Goal: Communication & Community: Answer question/provide support

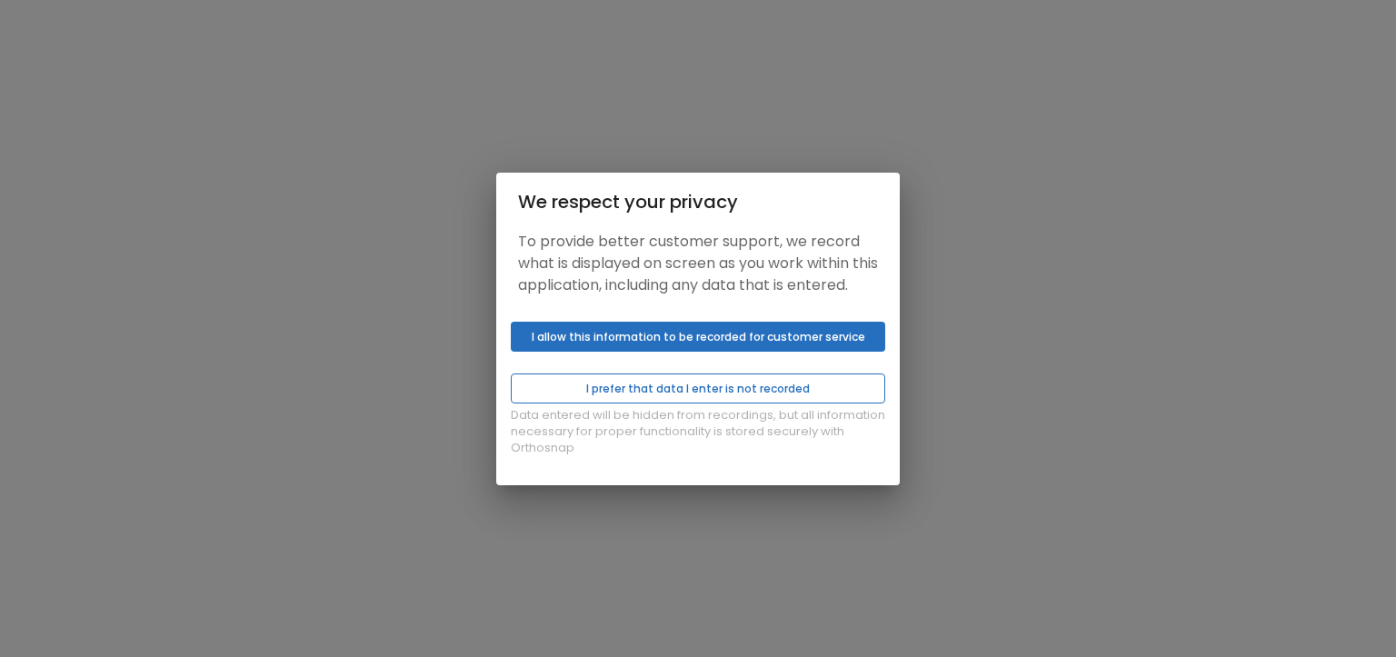
click at [705, 401] on button "I prefer that data I enter is not recorded" at bounding box center [698, 389] width 375 height 30
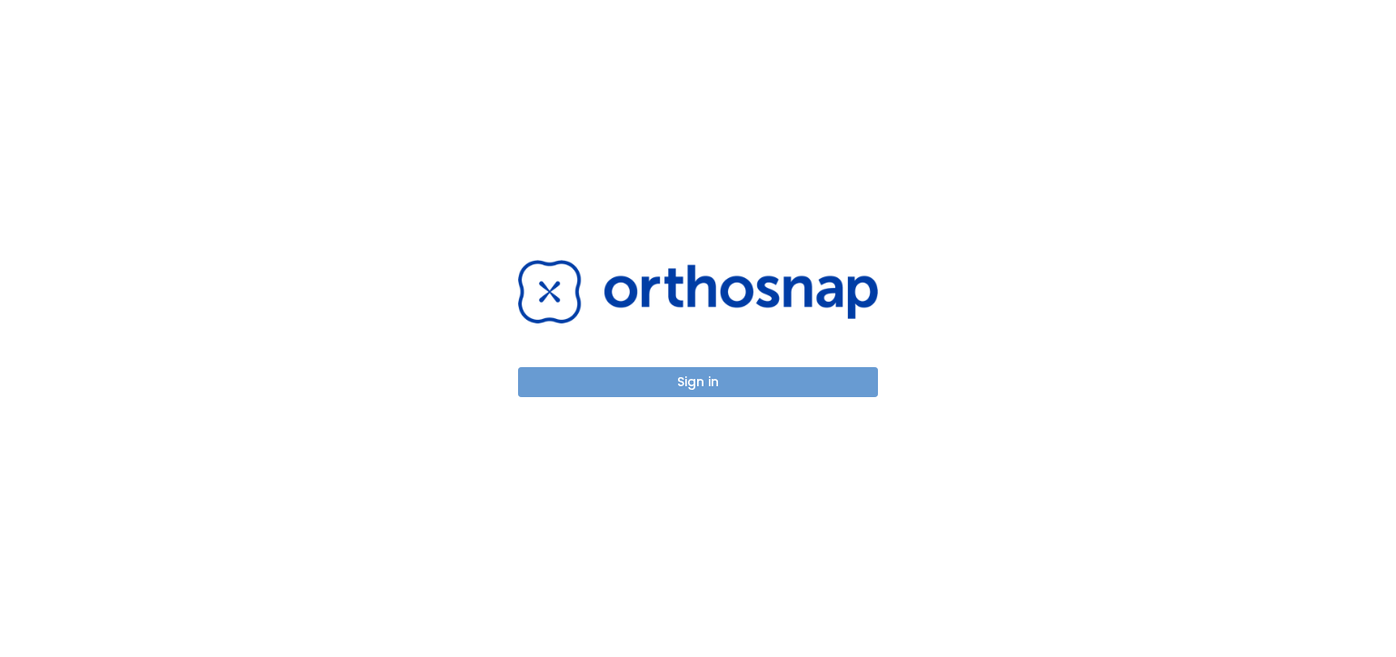
click at [695, 384] on button "Sign in" at bounding box center [698, 382] width 360 height 30
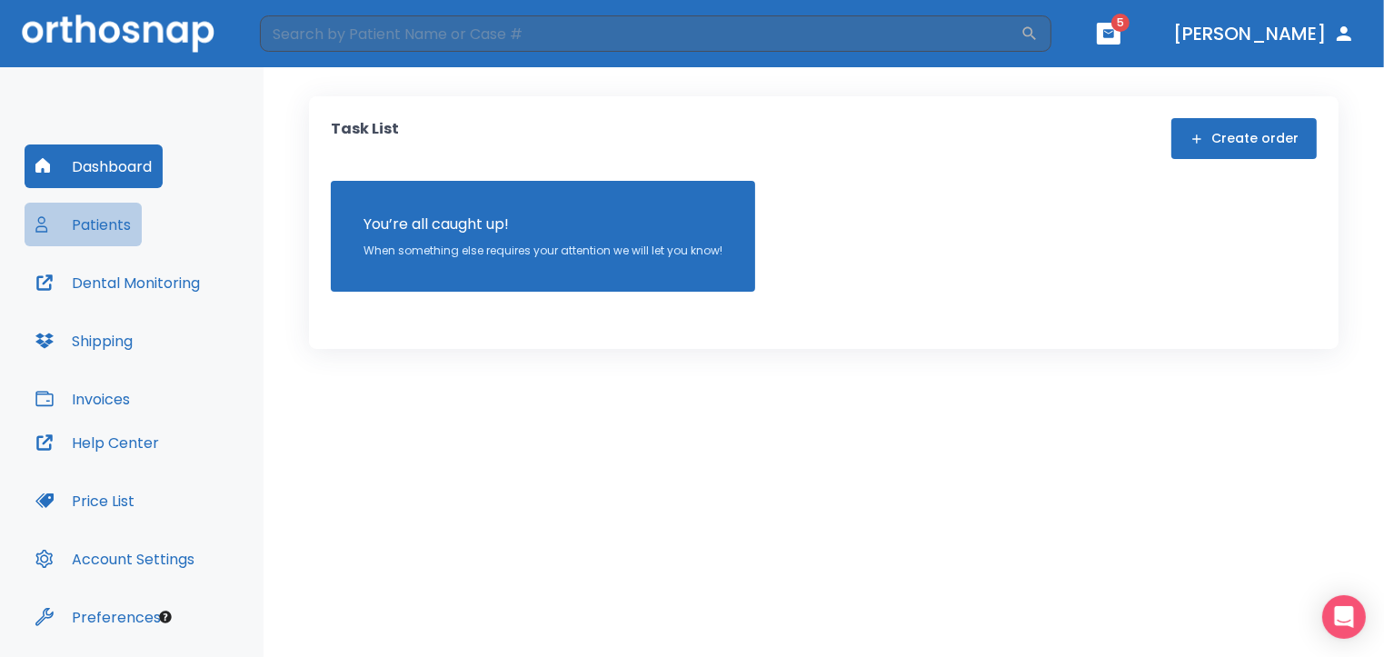
click at [98, 227] on button "Patients" at bounding box center [83, 225] width 117 height 44
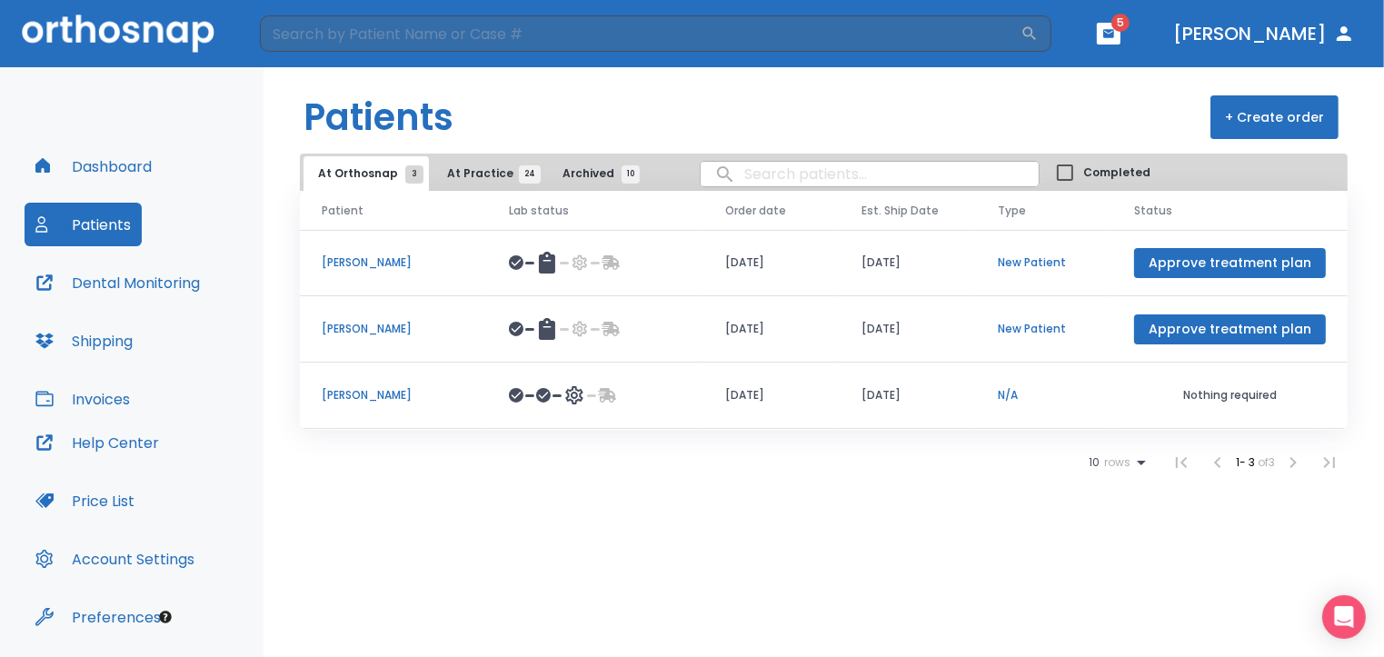
click at [755, 180] on input "search" at bounding box center [870, 173] width 338 height 35
type input "[PERSON_NAME]"
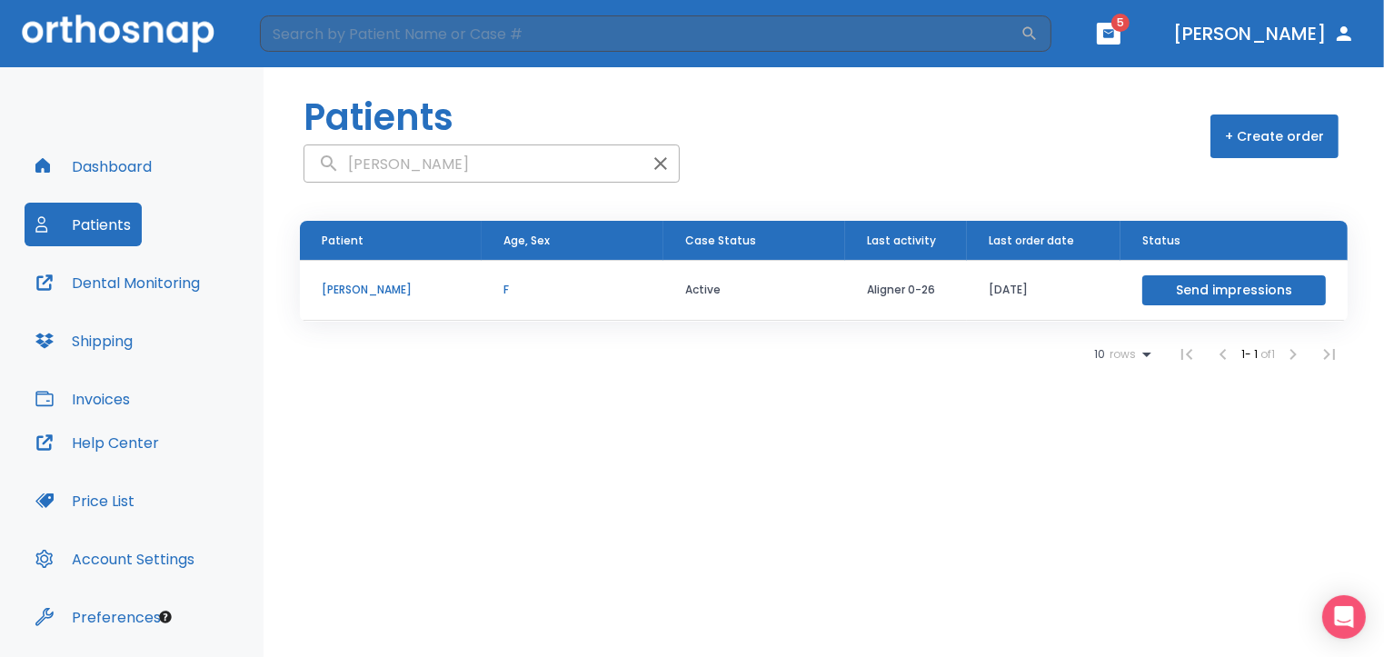
click at [365, 288] on p "[PERSON_NAME]" at bounding box center [391, 290] width 138 height 16
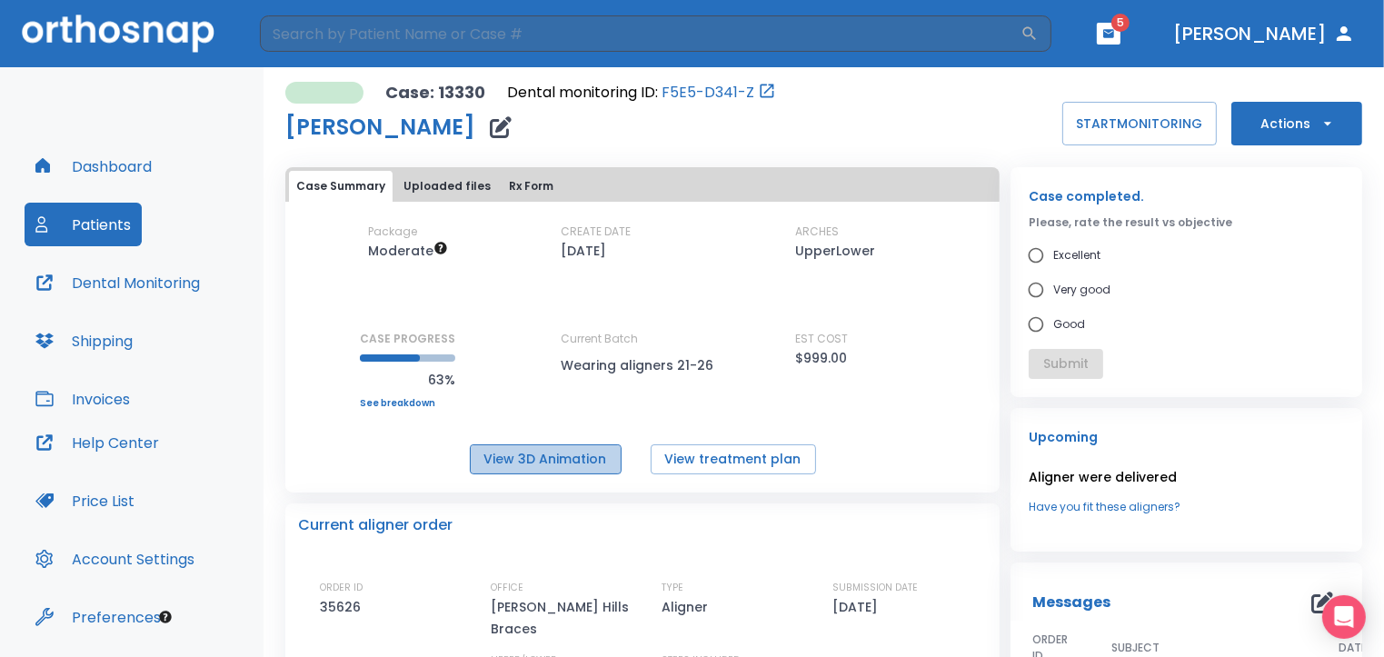
click at [600, 463] on button "View 3D Animation" at bounding box center [546, 459] width 152 height 30
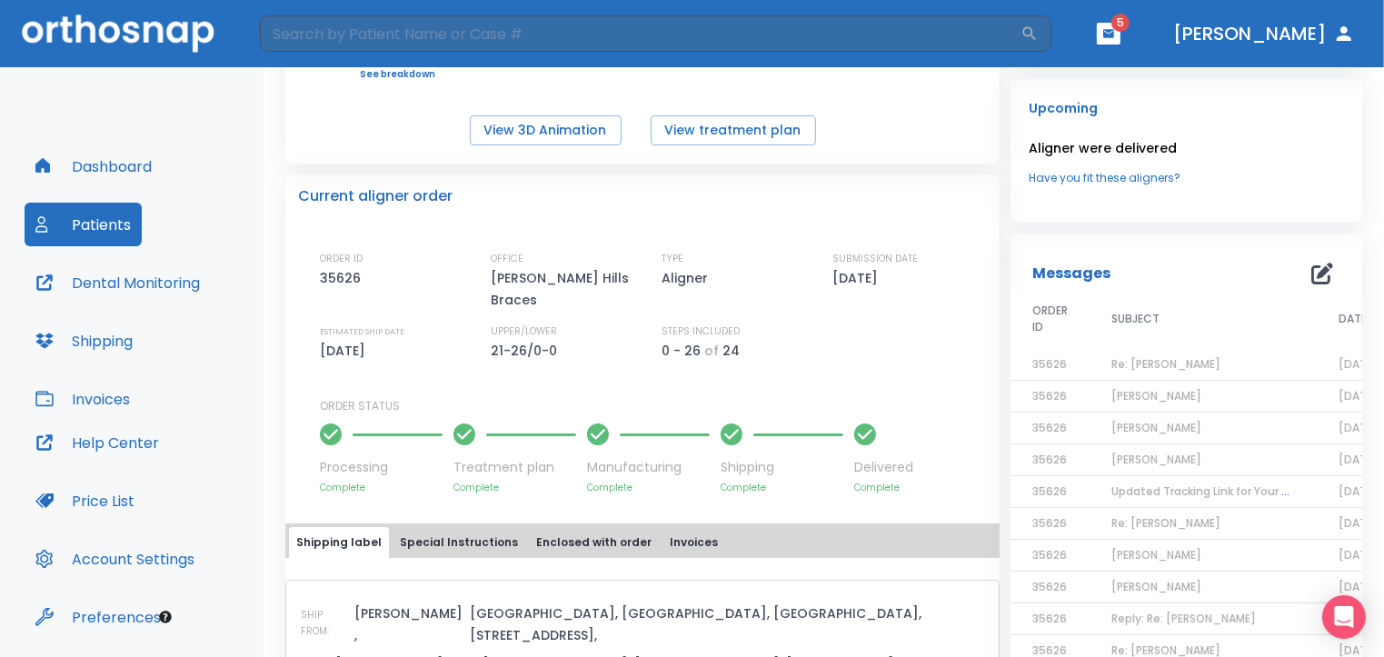
scroll to position [364, 0]
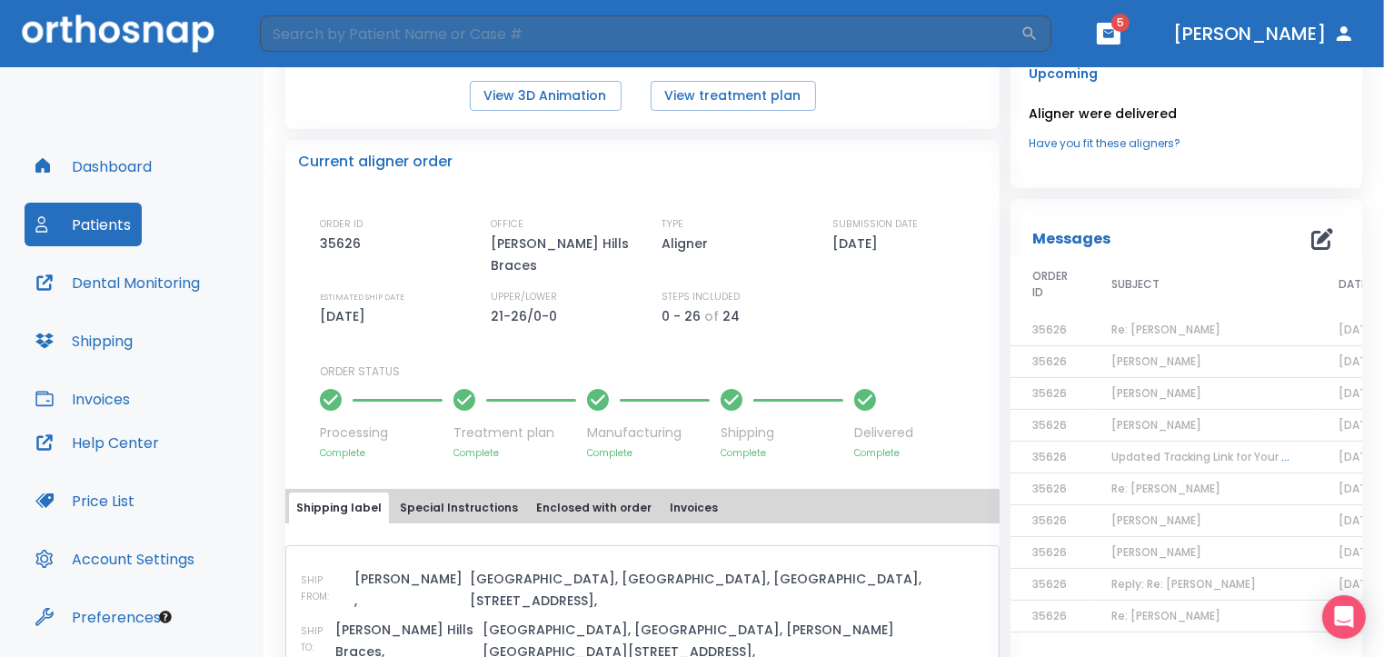
click at [1130, 420] on span "[PERSON_NAME]" at bounding box center [1157, 424] width 90 height 15
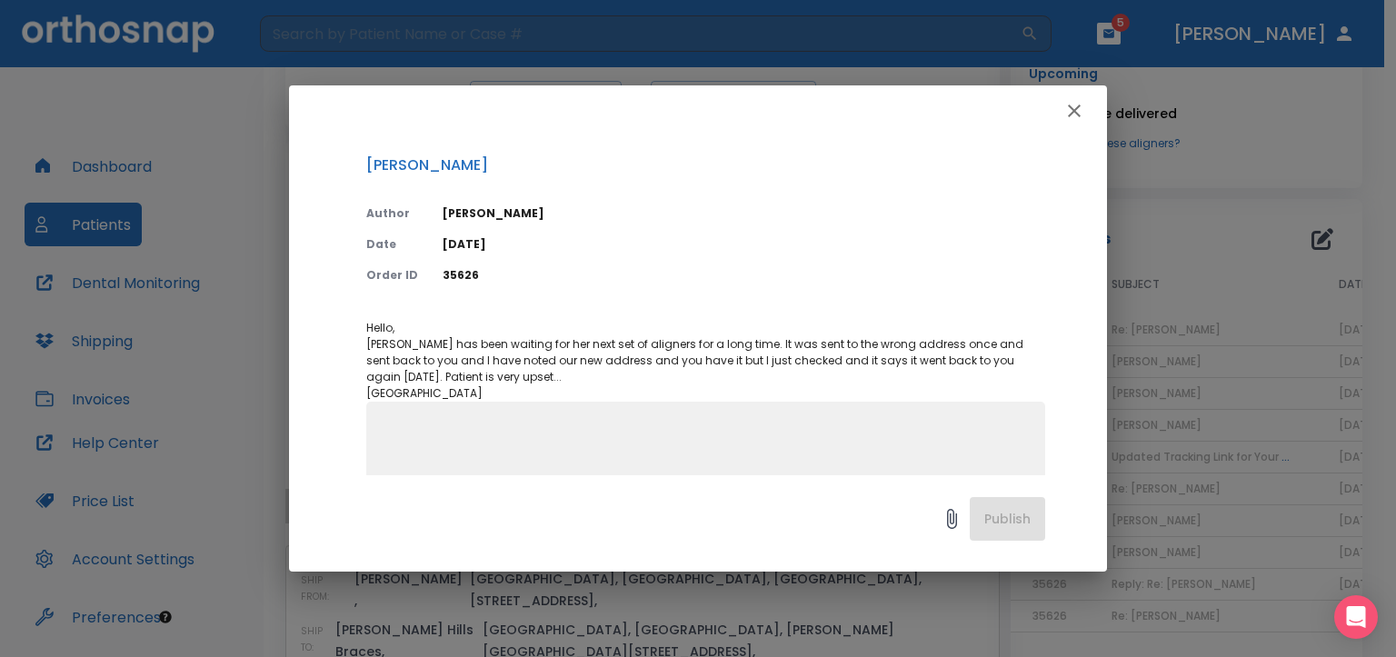
click at [1065, 105] on icon "button" at bounding box center [1075, 111] width 22 height 22
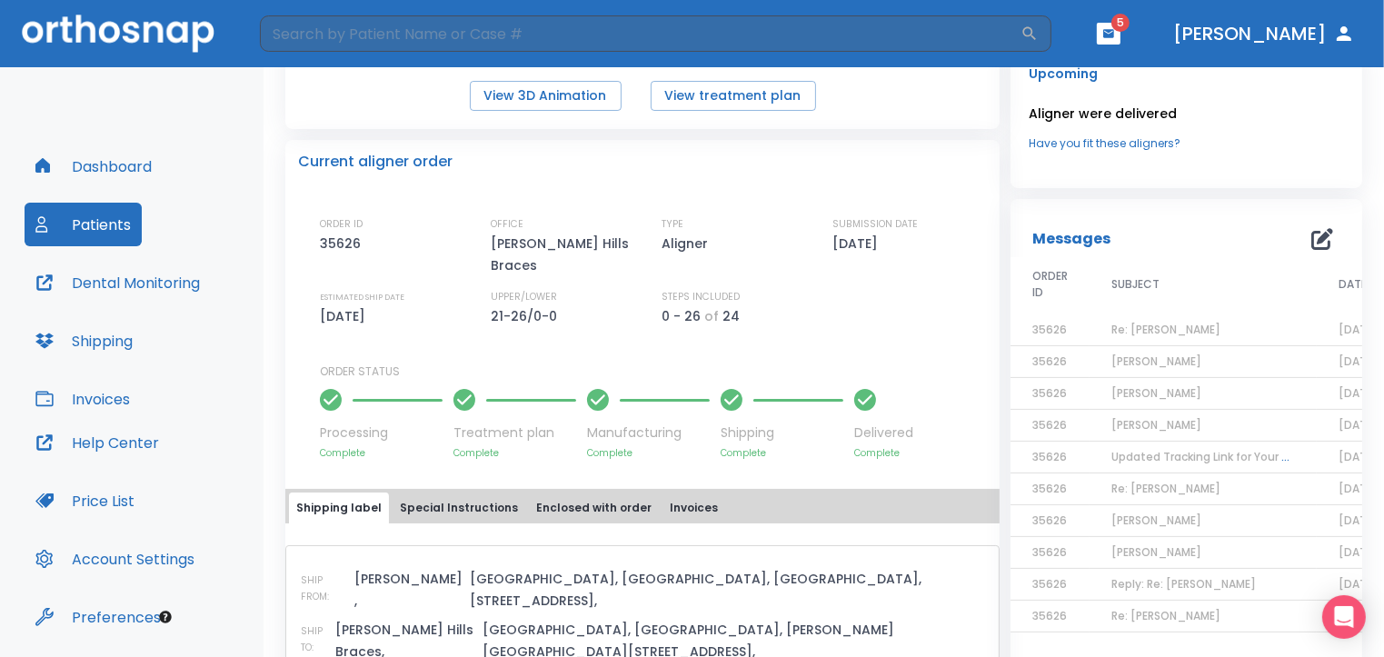
click at [1170, 491] on span "Re: [PERSON_NAME]" at bounding box center [1166, 488] width 109 height 15
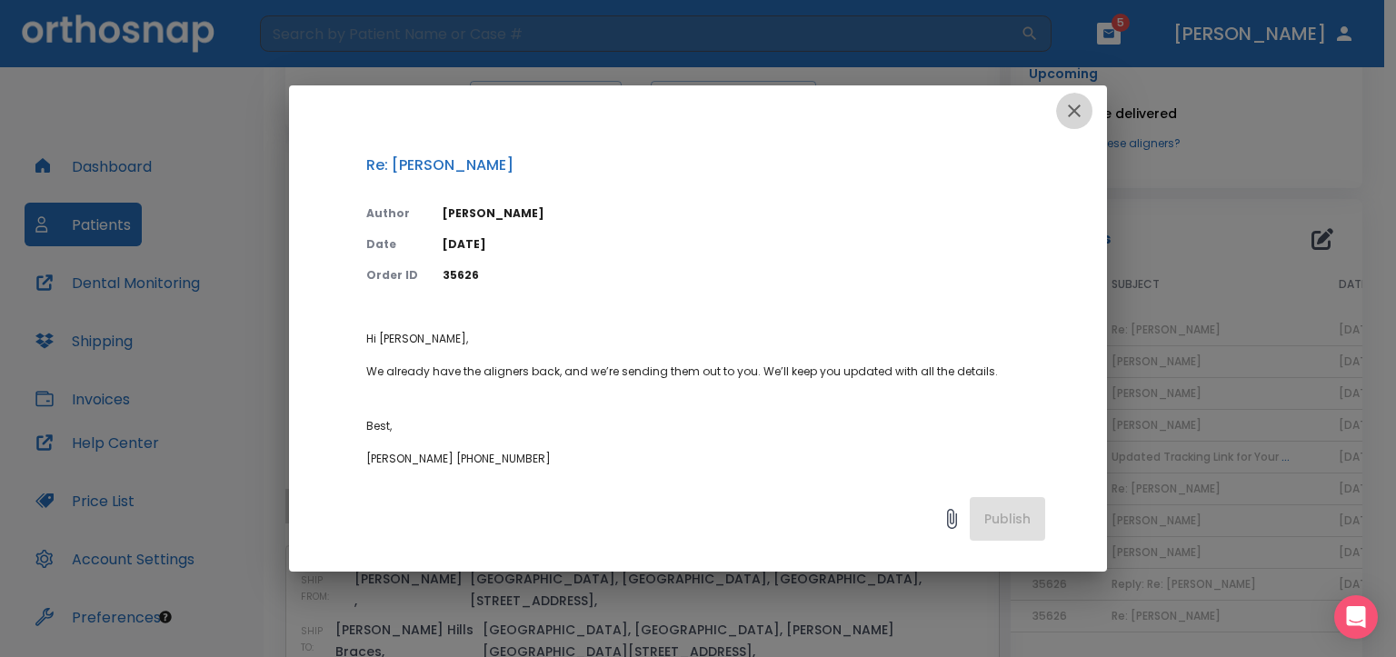
click at [1075, 115] on icon "button" at bounding box center [1075, 111] width 22 height 22
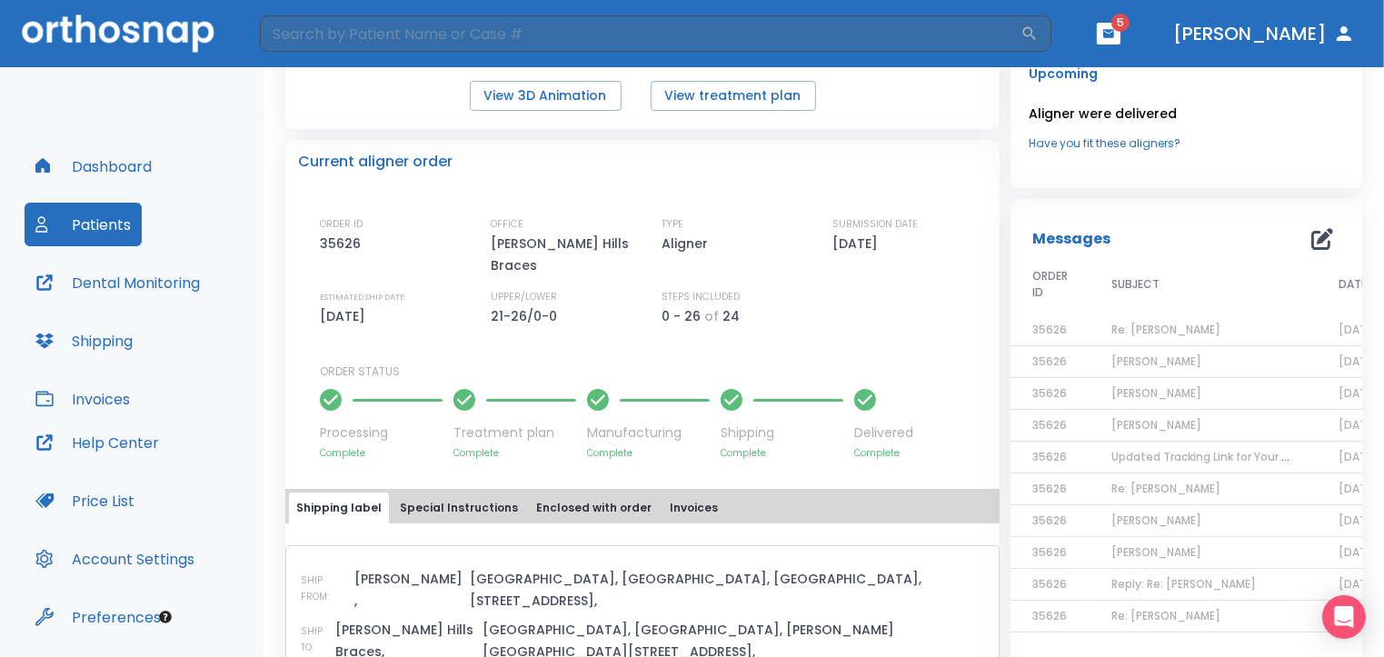
click at [1174, 585] on span "Reply: Re: [PERSON_NAME]" at bounding box center [1184, 583] width 145 height 15
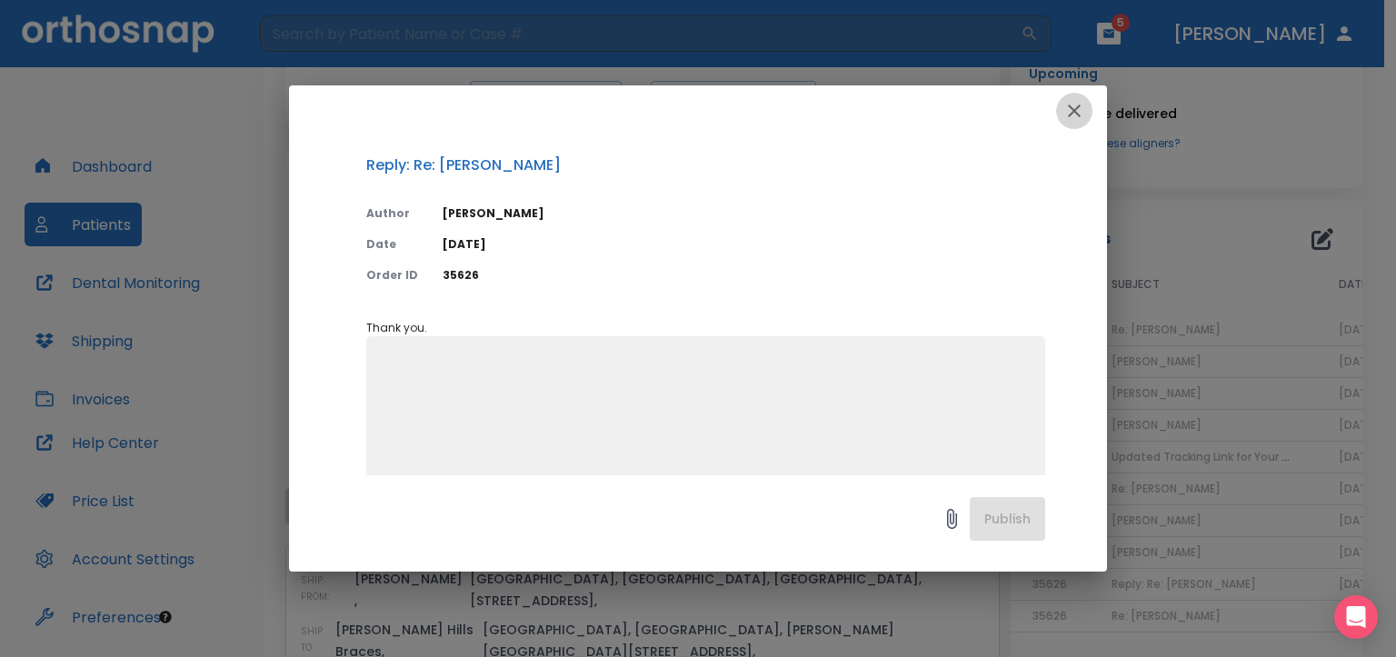
click at [1073, 107] on icon "button" at bounding box center [1075, 111] width 22 height 22
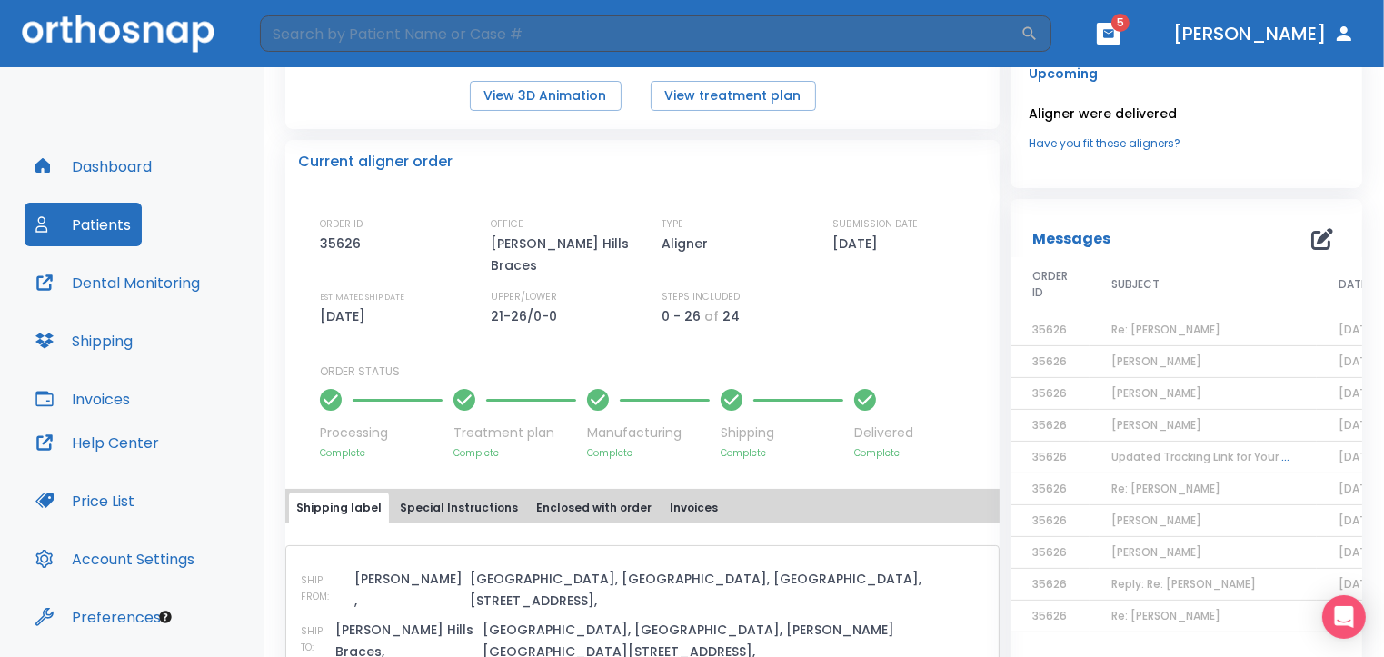
click at [1167, 617] on span "Re: [PERSON_NAME]" at bounding box center [1166, 615] width 109 height 15
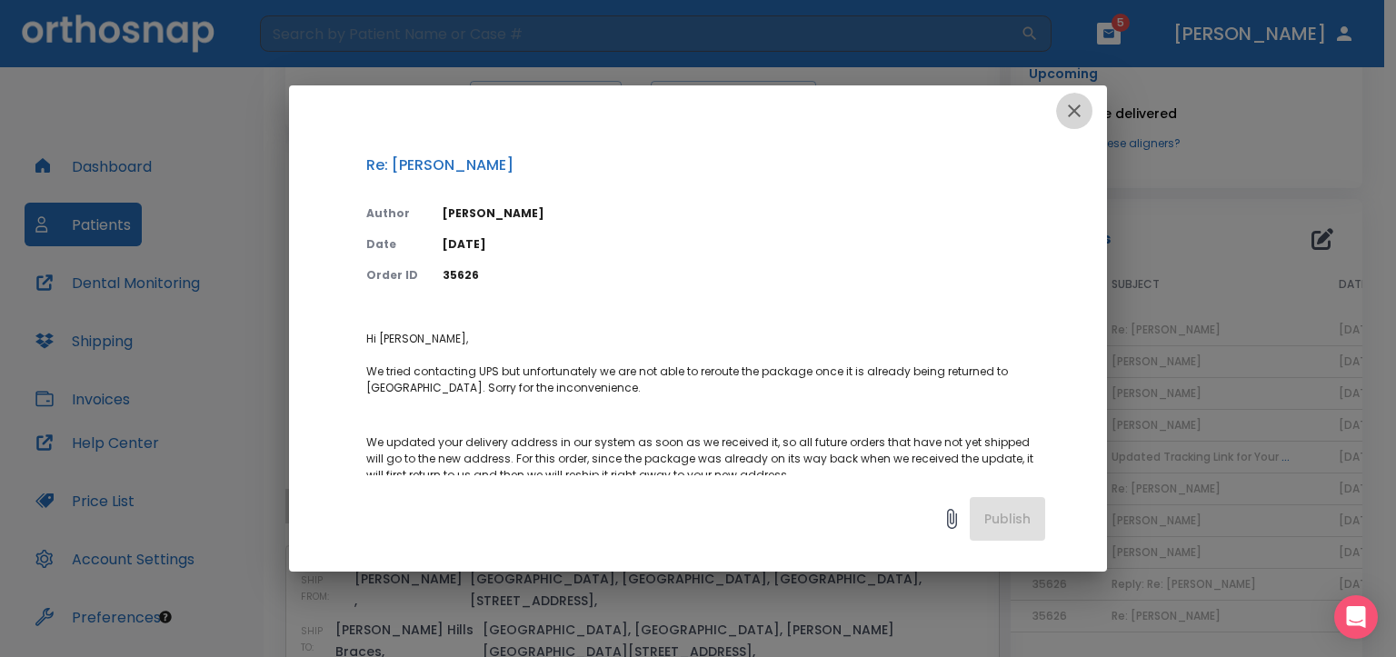
click at [1074, 105] on icon "button" at bounding box center [1075, 111] width 22 height 22
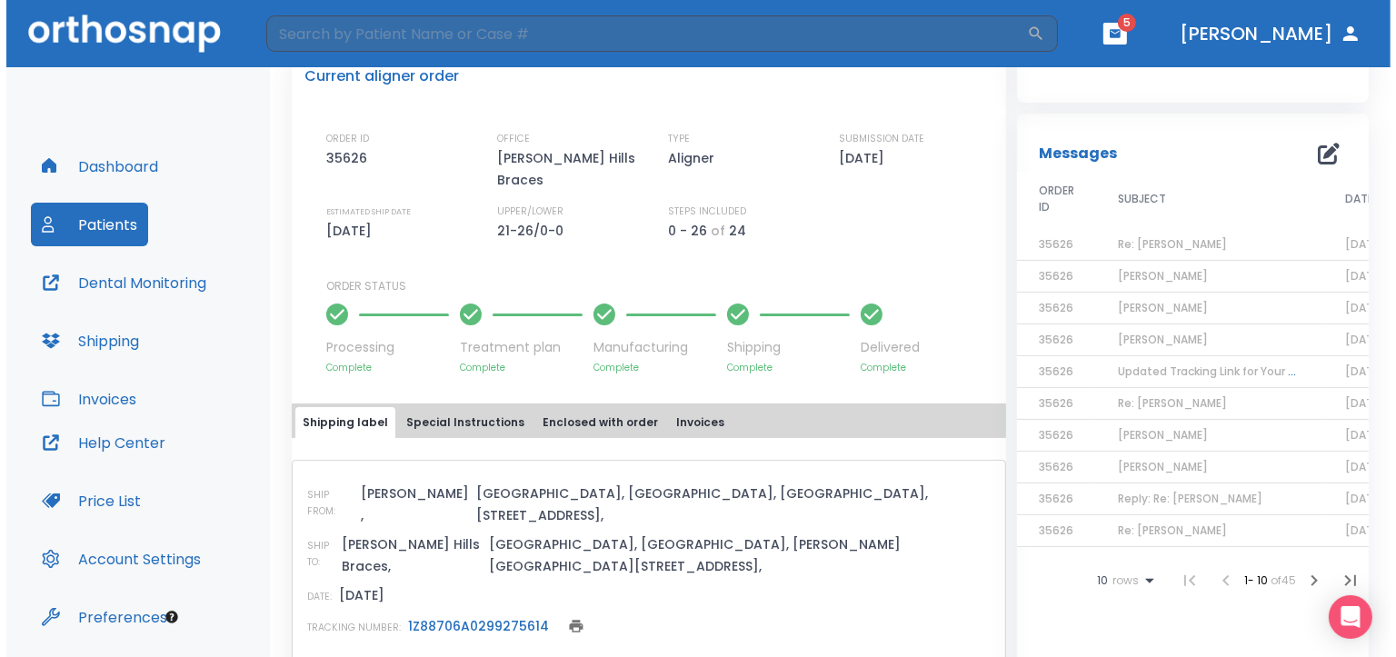
scroll to position [455, 0]
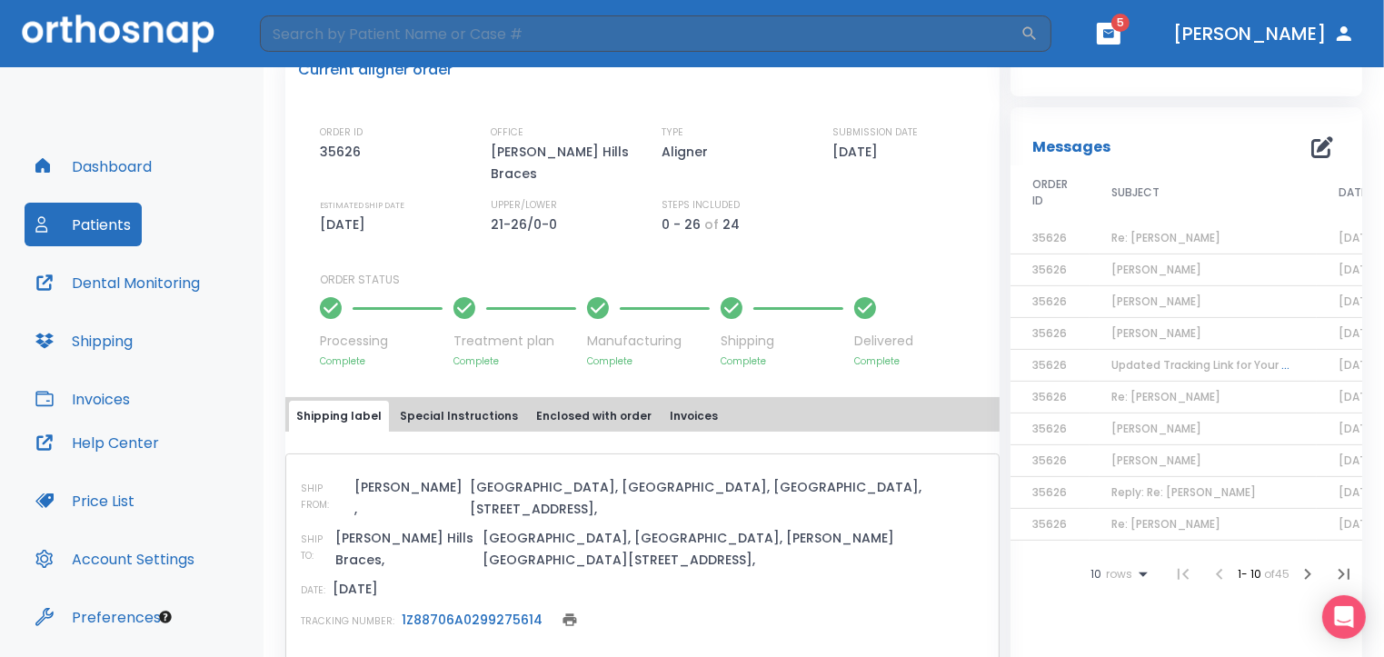
click at [1181, 523] on span "Re: [PERSON_NAME]" at bounding box center [1166, 523] width 109 height 15
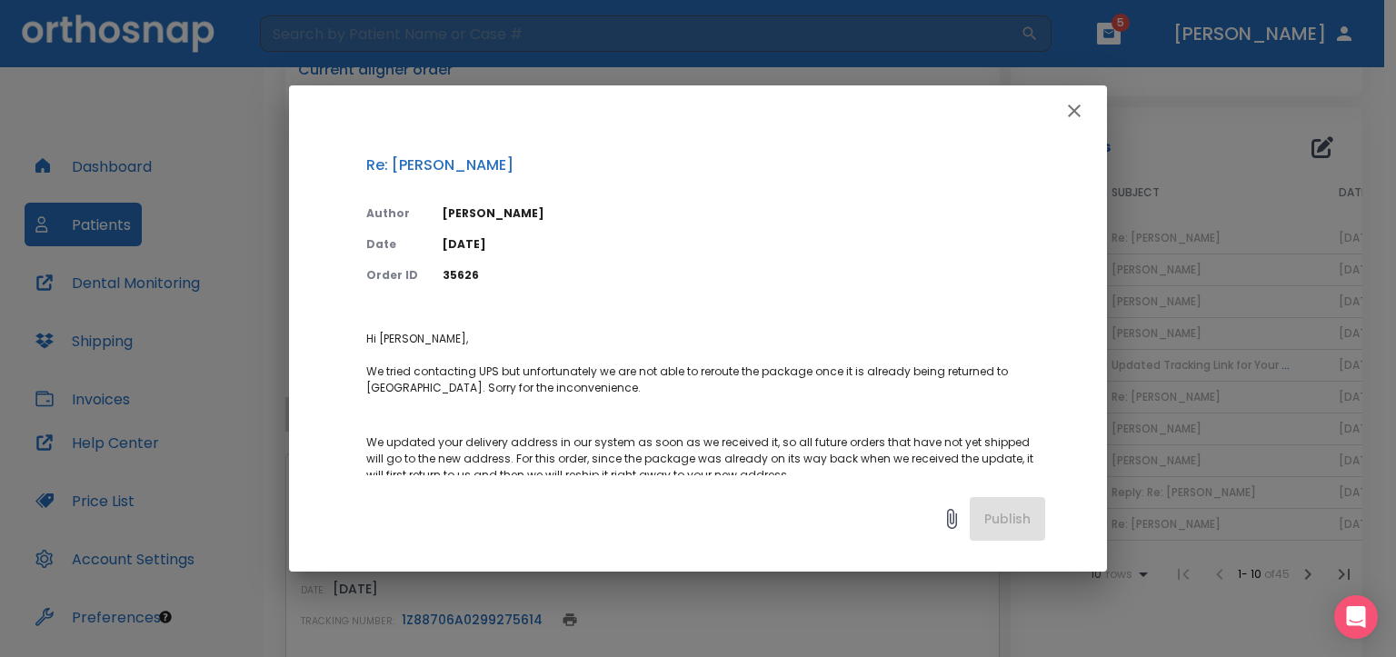
click at [1068, 111] on icon "button" at bounding box center [1075, 111] width 22 height 22
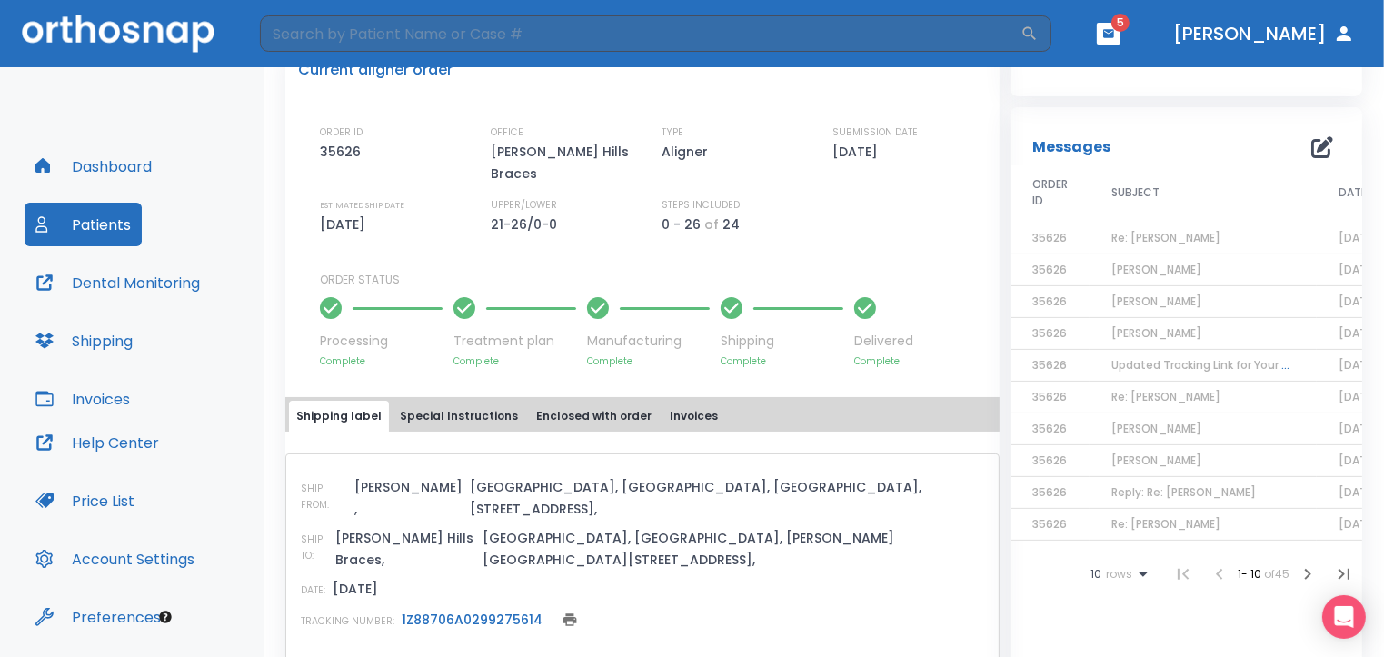
click at [1297, 585] on icon "button" at bounding box center [1308, 575] width 22 height 22
click at [1143, 238] on span "[PERSON_NAME]" at bounding box center [1157, 237] width 90 height 15
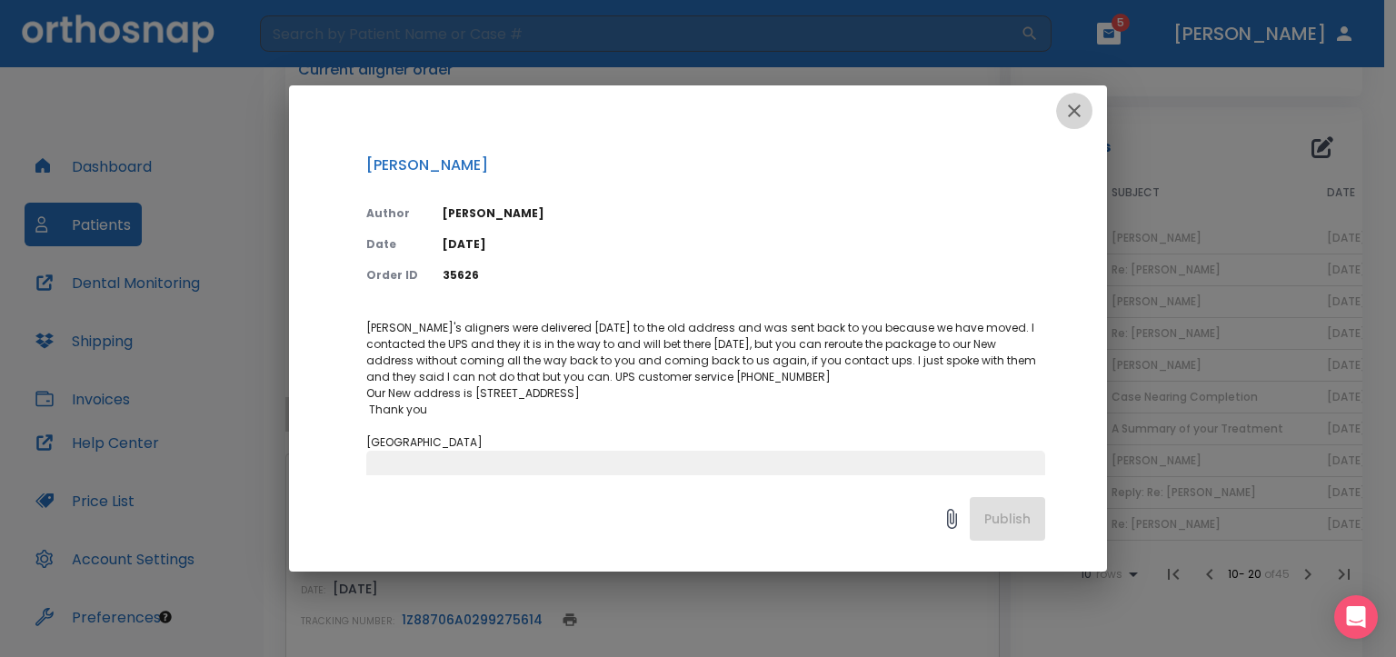
click at [1073, 112] on icon "button" at bounding box center [1074, 111] width 13 height 13
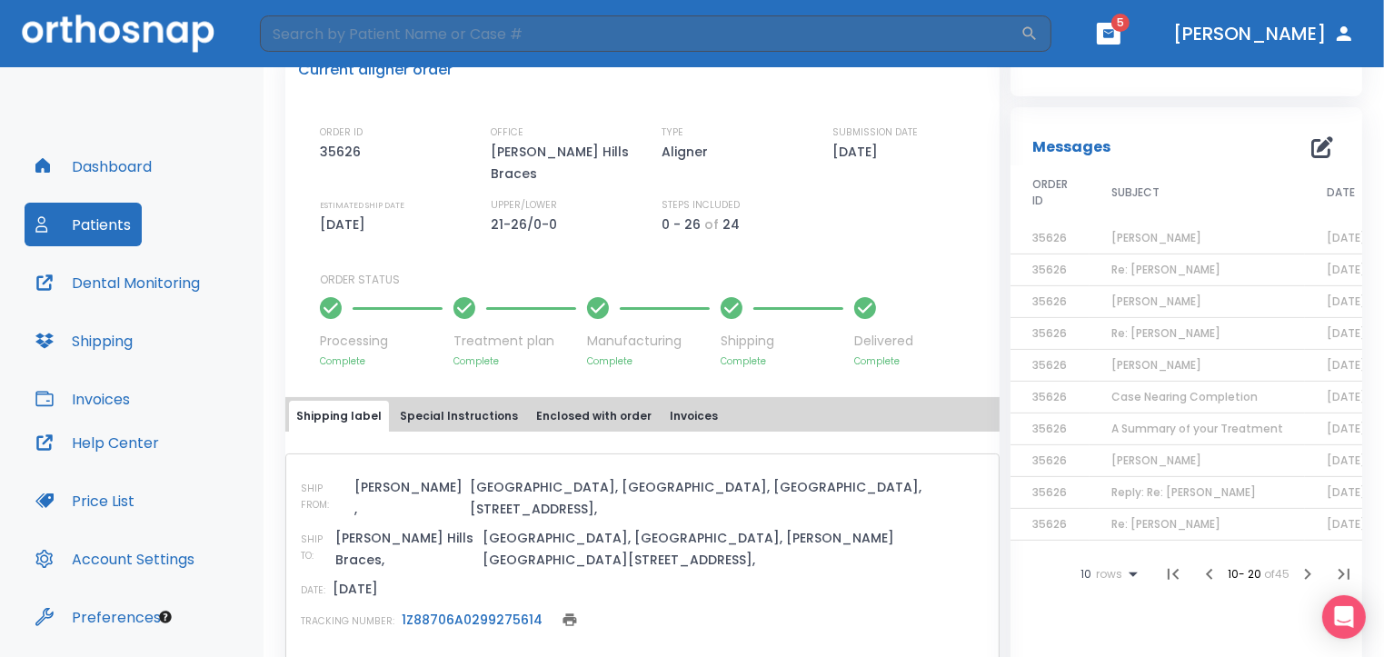
click at [1160, 271] on span "Re: [PERSON_NAME]" at bounding box center [1166, 269] width 109 height 15
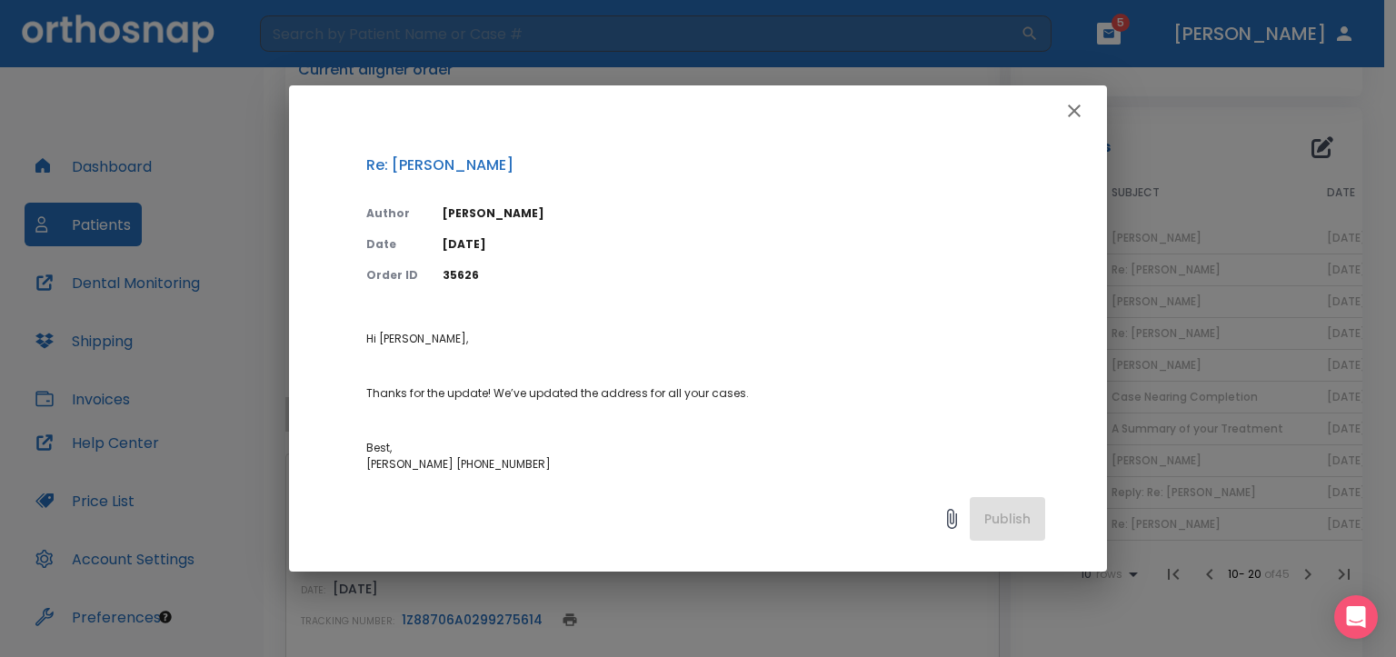
click at [1069, 95] on button "button" at bounding box center [1074, 111] width 36 height 36
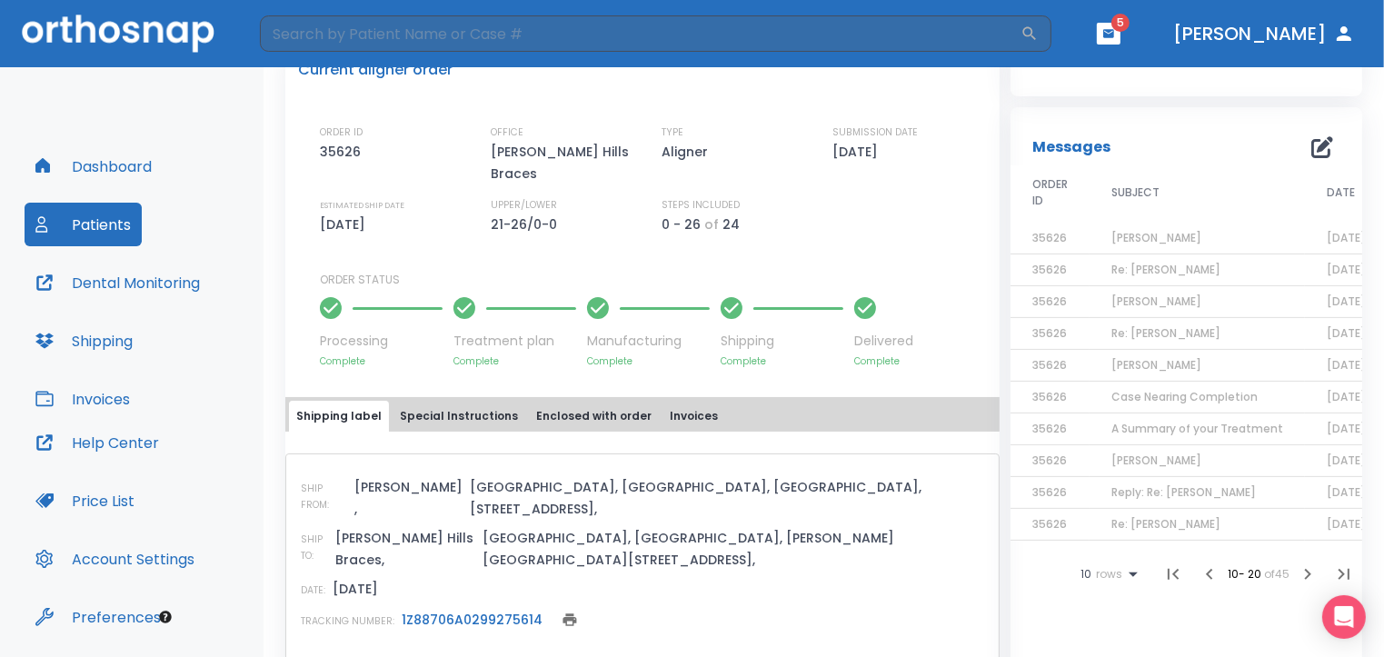
click at [1131, 335] on span "Re: [PERSON_NAME]" at bounding box center [1166, 332] width 109 height 15
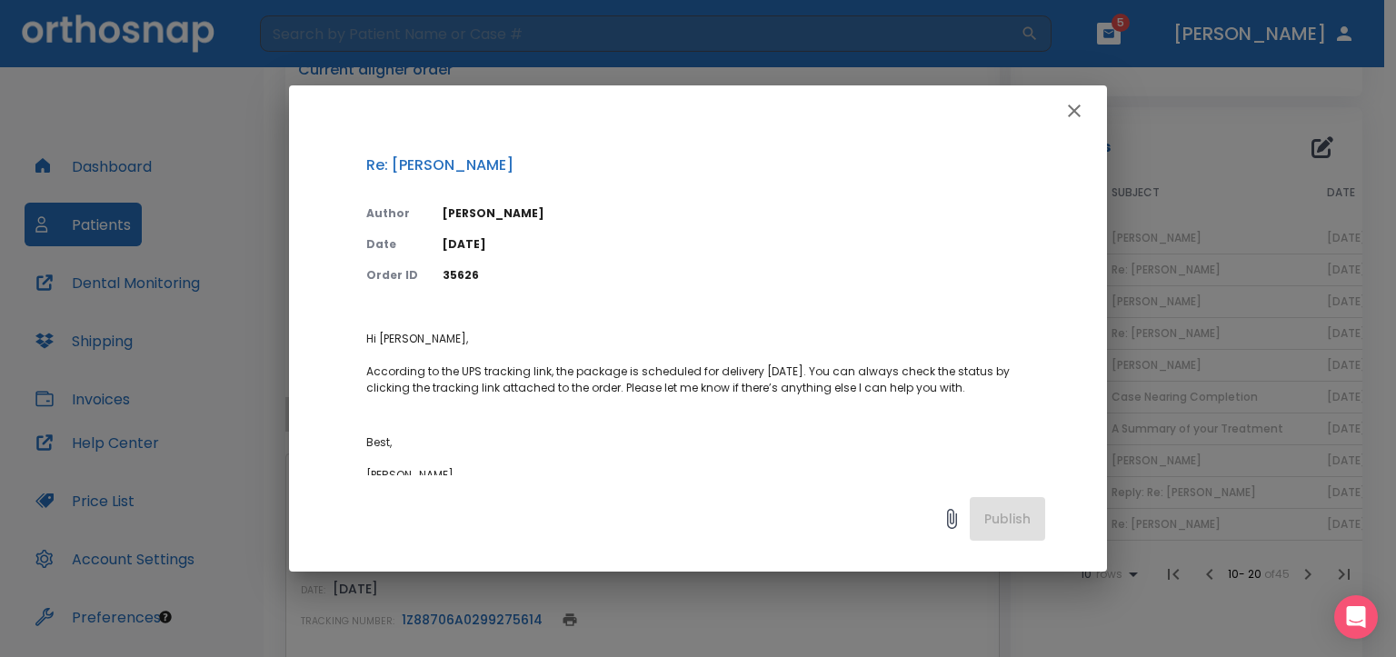
click at [1076, 114] on icon "button" at bounding box center [1074, 111] width 13 height 13
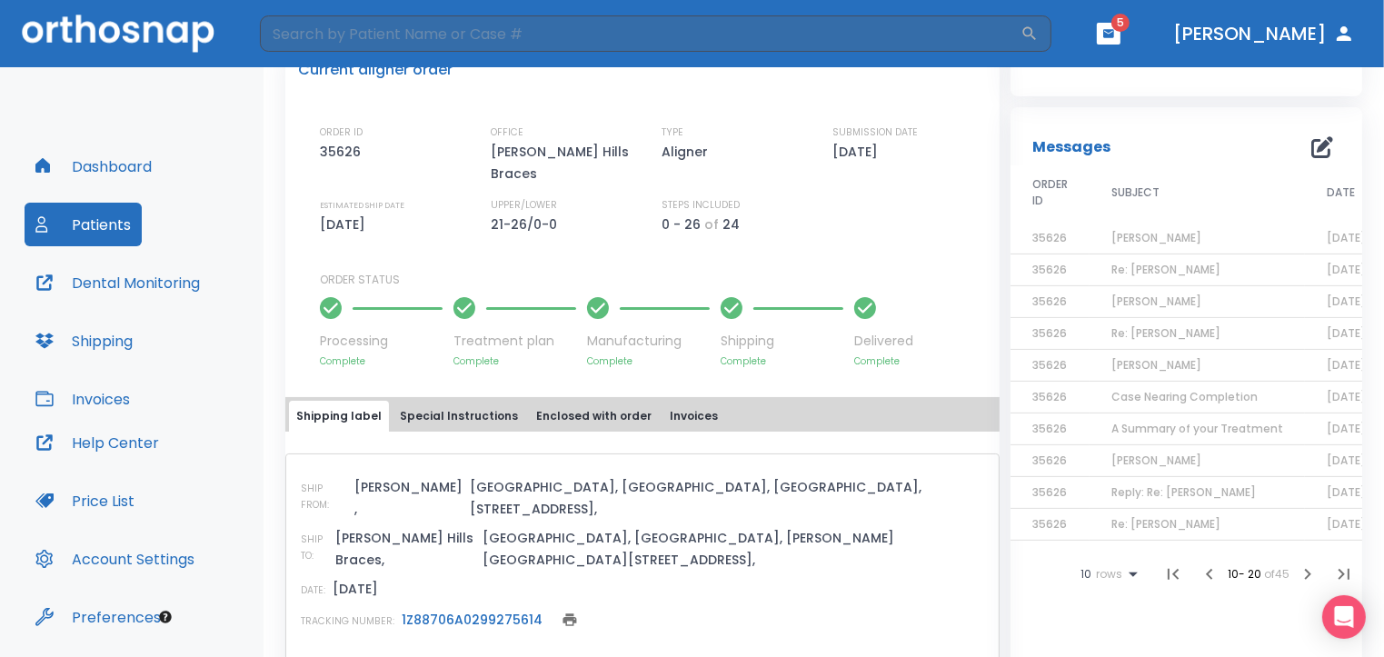
click at [1142, 424] on span "A Summary of your Treatment" at bounding box center [1198, 428] width 172 height 15
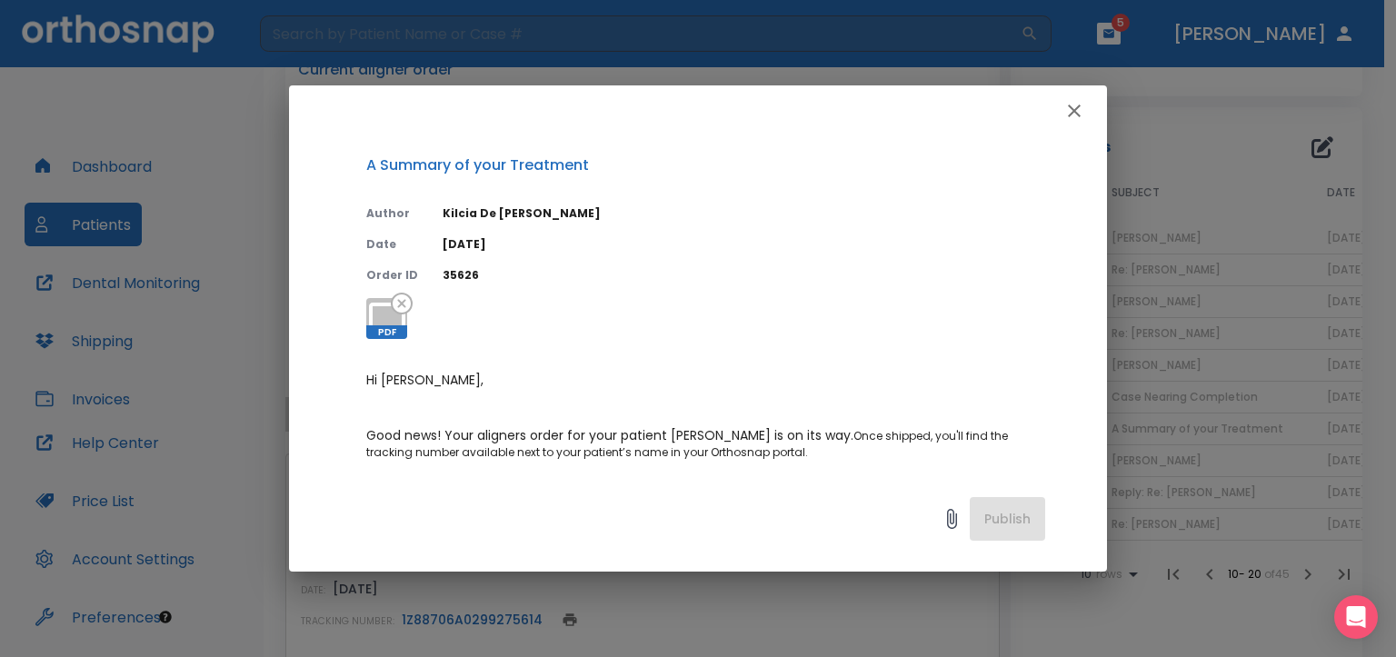
click at [1068, 112] on icon "button" at bounding box center [1075, 111] width 22 height 22
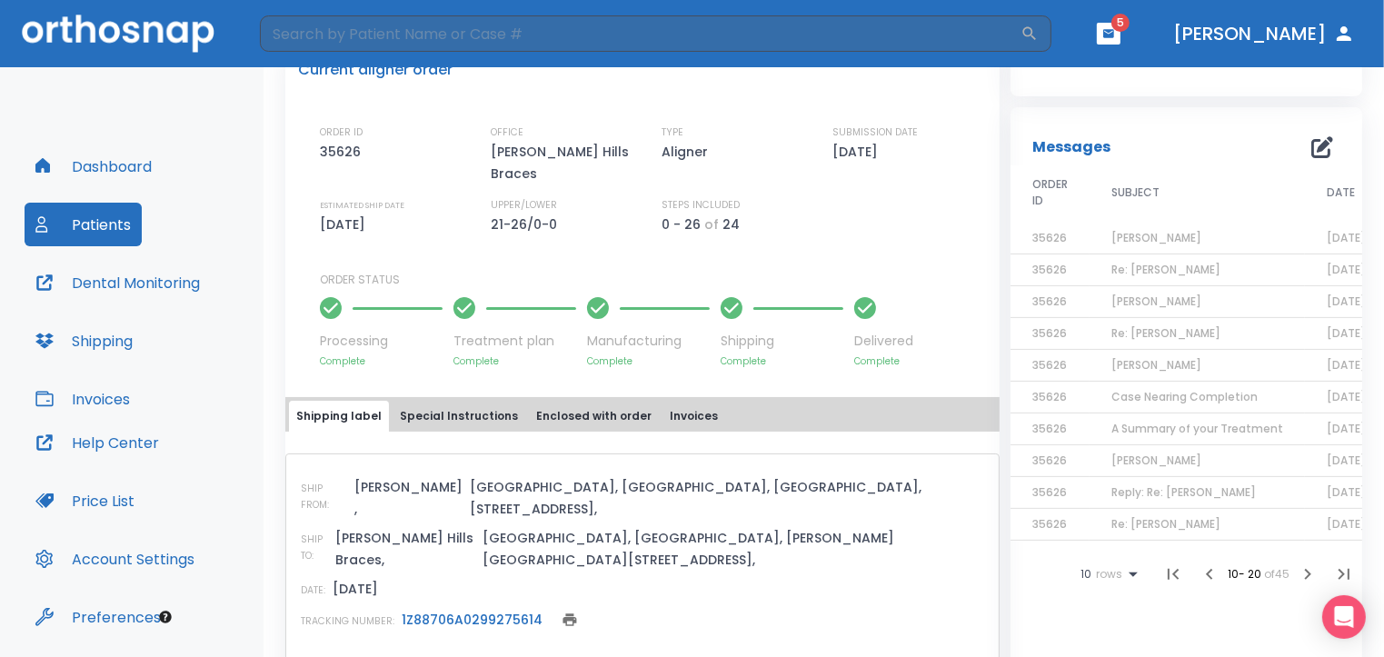
click at [1167, 458] on span "[PERSON_NAME]" at bounding box center [1157, 460] width 90 height 15
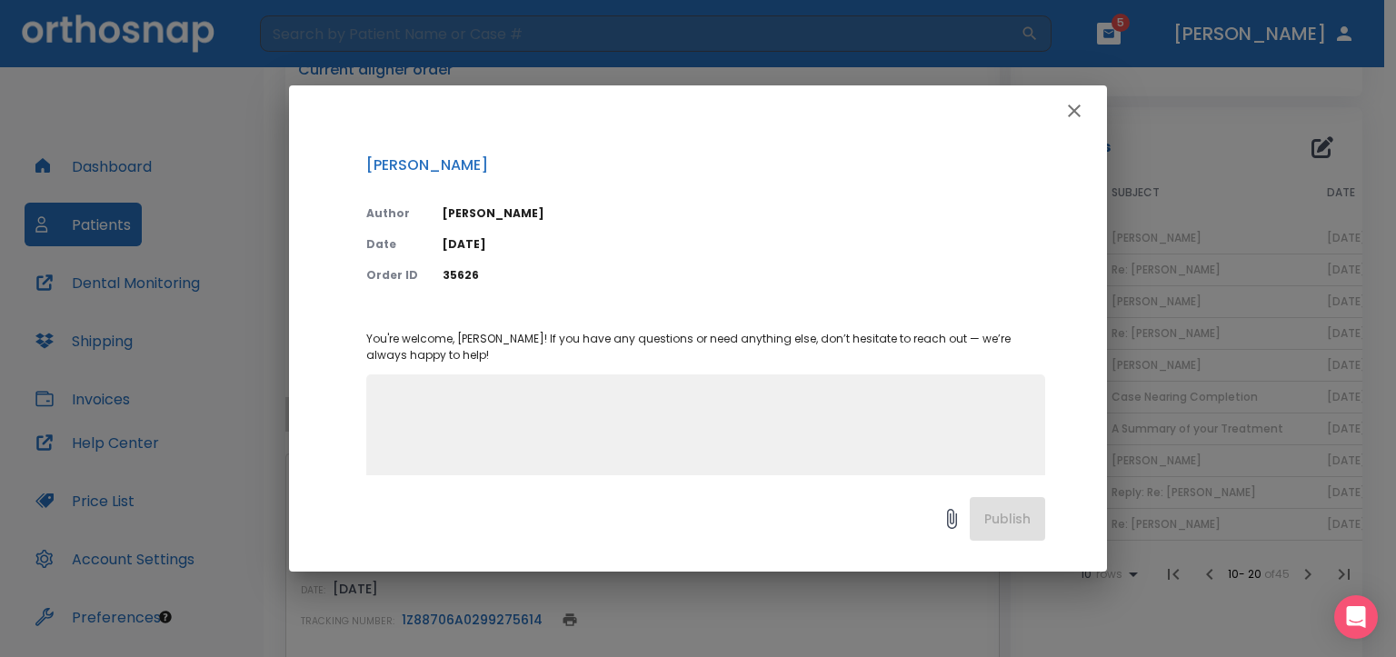
click at [1068, 111] on icon "button" at bounding box center [1075, 111] width 22 height 22
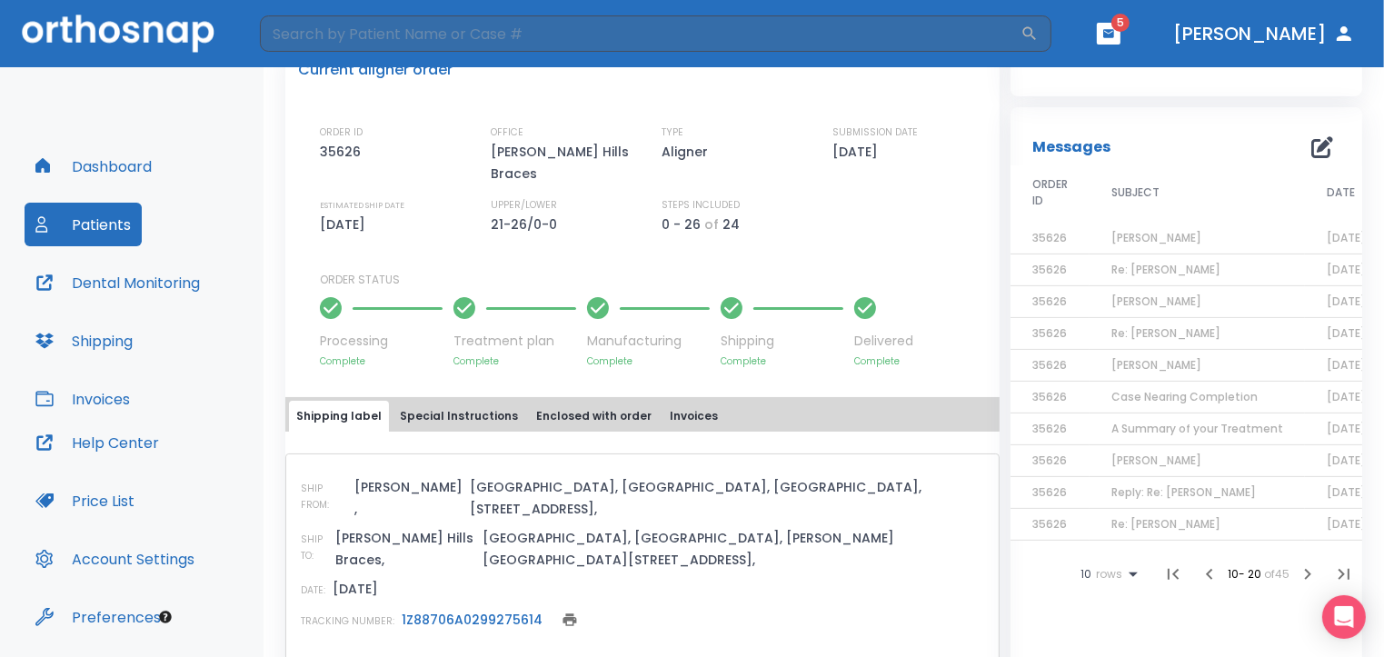
click at [1160, 429] on span "A Summary of your Treatment" at bounding box center [1198, 428] width 172 height 15
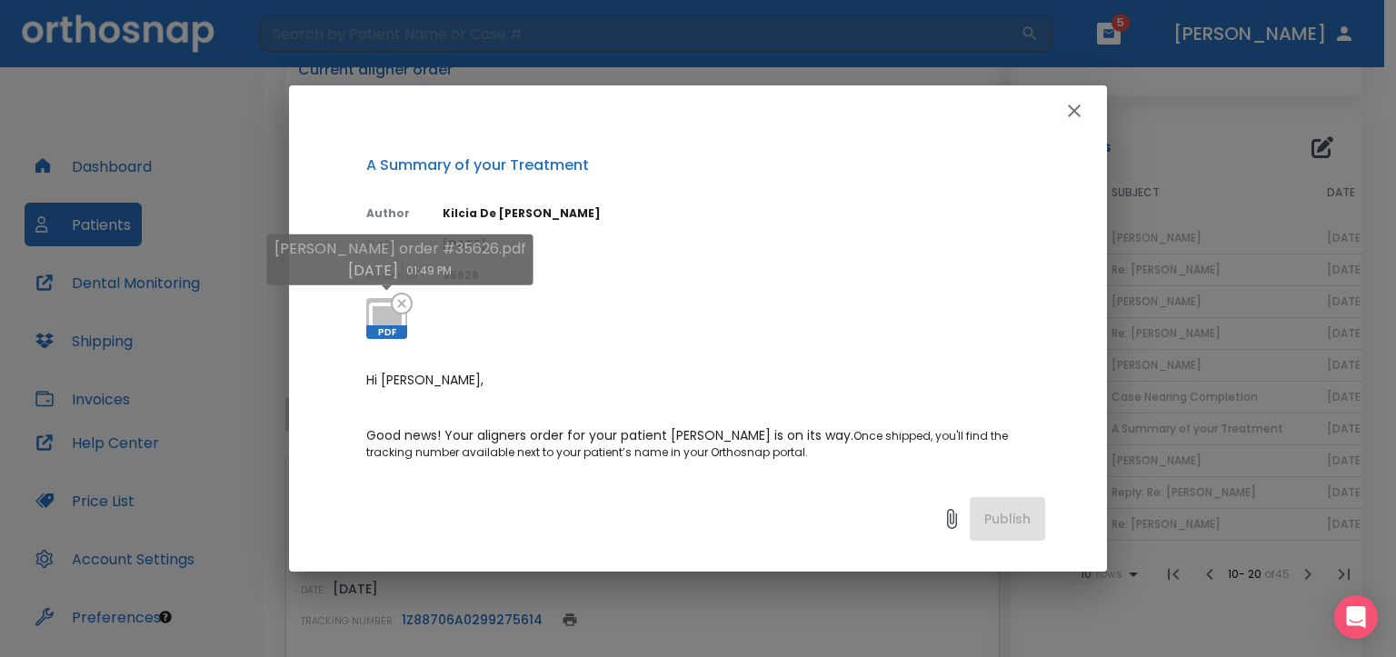
click at [384, 333] on span "PDF" at bounding box center [386, 332] width 41 height 14
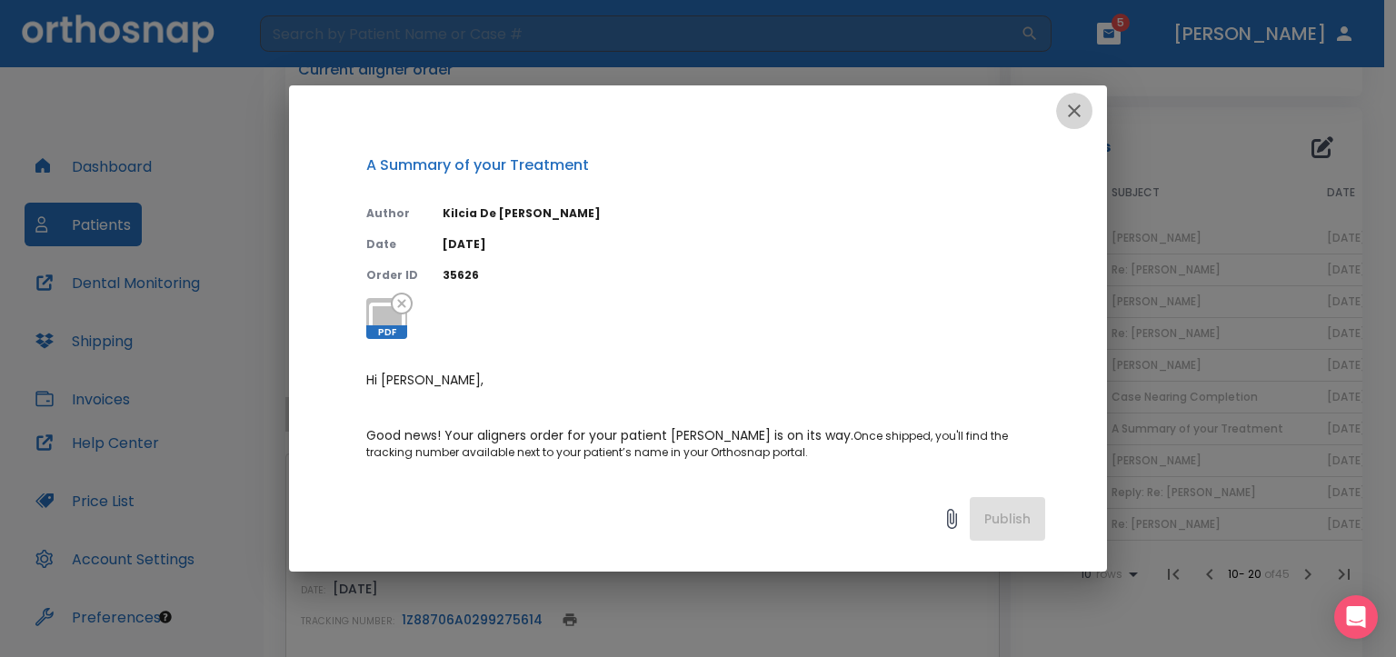
click at [1071, 112] on icon "button" at bounding box center [1075, 111] width 22 height 22
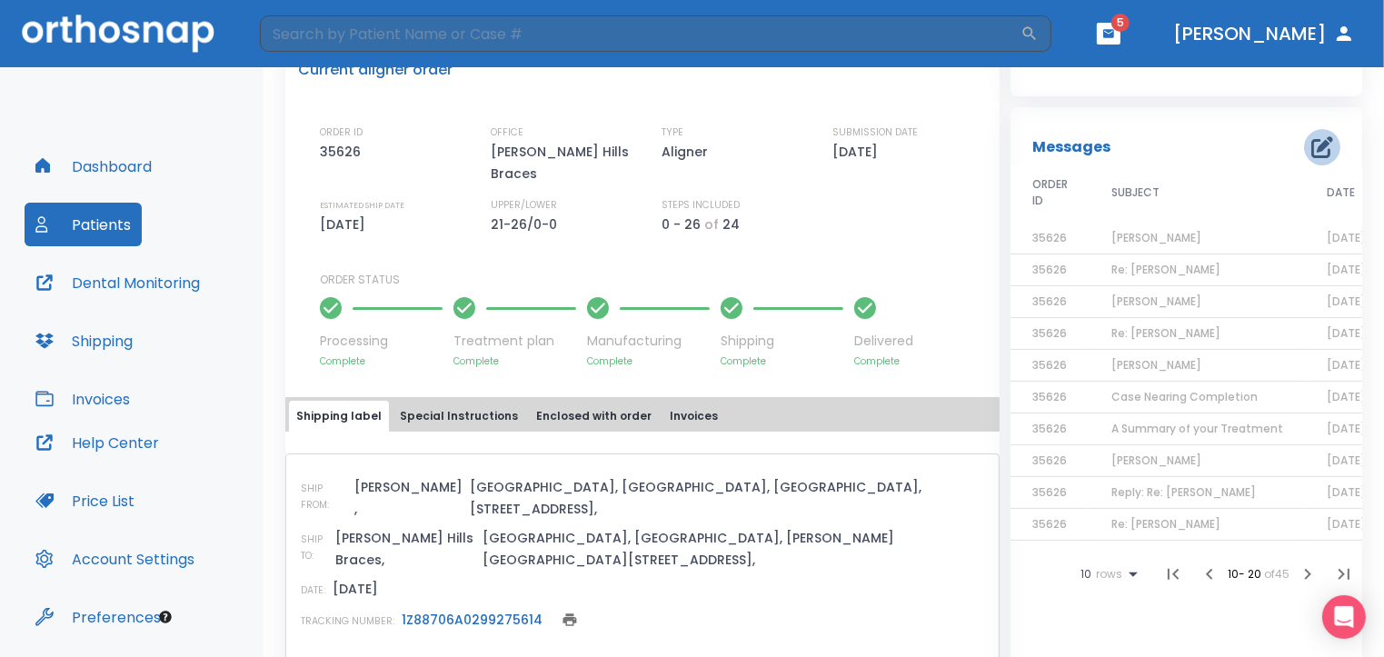
click at [1312, 145] on icon "button" at bounding box center [1323, 147] width 22 height 22
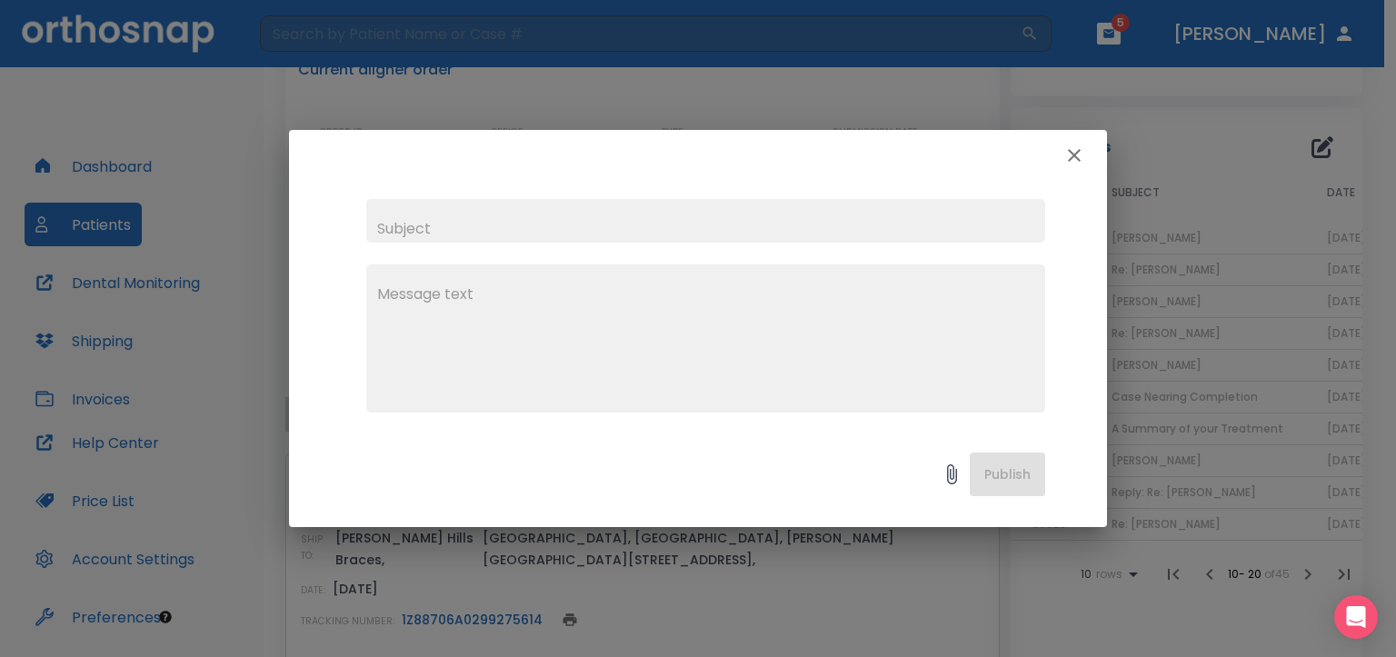
click at [385, 228] on input "text" at bounding box center [705, 221] width 679 height 44
type input "[PERSON_NAME]"
click at [381, 293] on textarea at bounding box center [705, 346] width 657 height 125
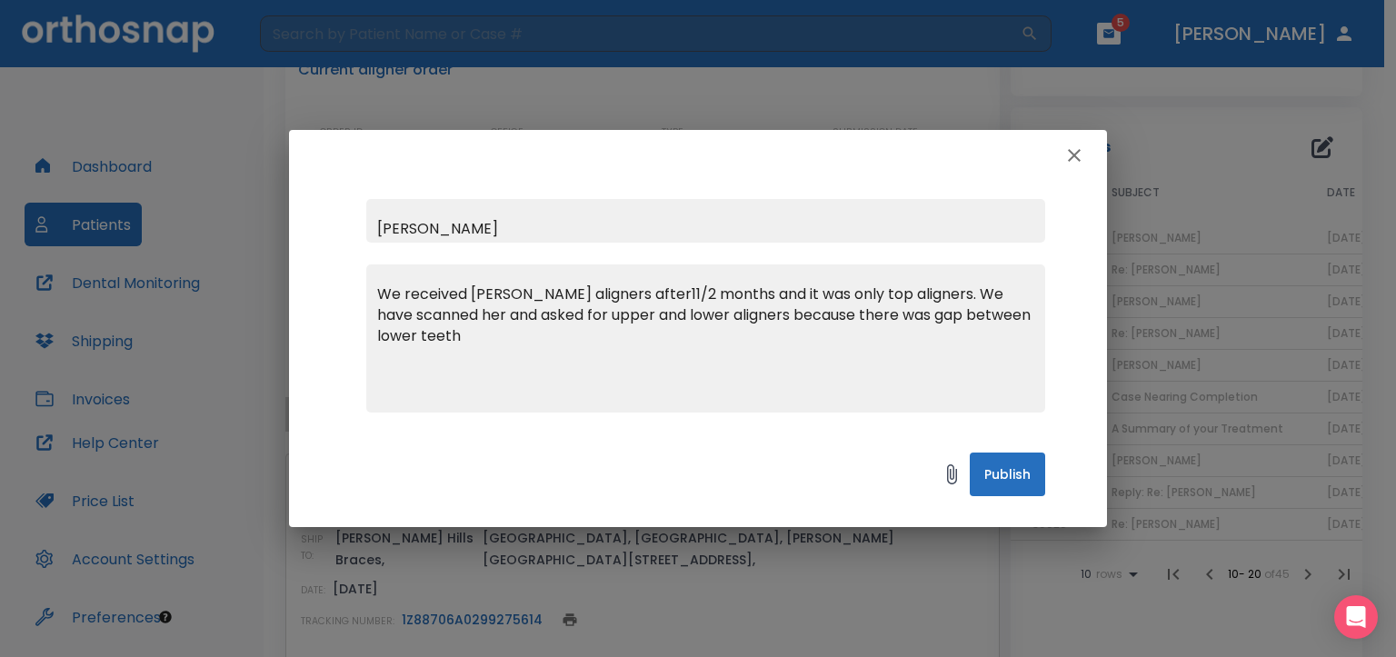
click at [677, 293] on textarea "We received [PERSON_NAME] aligners after11/2 months and it was only top aligner…" at bounding box center [705, 346] width 657 height 125
click at [673, 291] on textarea "We received [PERSON_NAME] aligners after1 1/2 months and it was only top aligne…" at bounding box center [705, 346] width 657 height 125
click at [509, 318] on textarea "We received [PERSON_NAME] aligners after 1 1/2 months and it was only top align…" at bounding box center [705, 346] width 657 height 125
click at [589, 336] on textarea "We received [PERSON_NAME] aligners after 1 1/2 months and it was only top align…" at bounding box center [705, 346] width 657 height 125
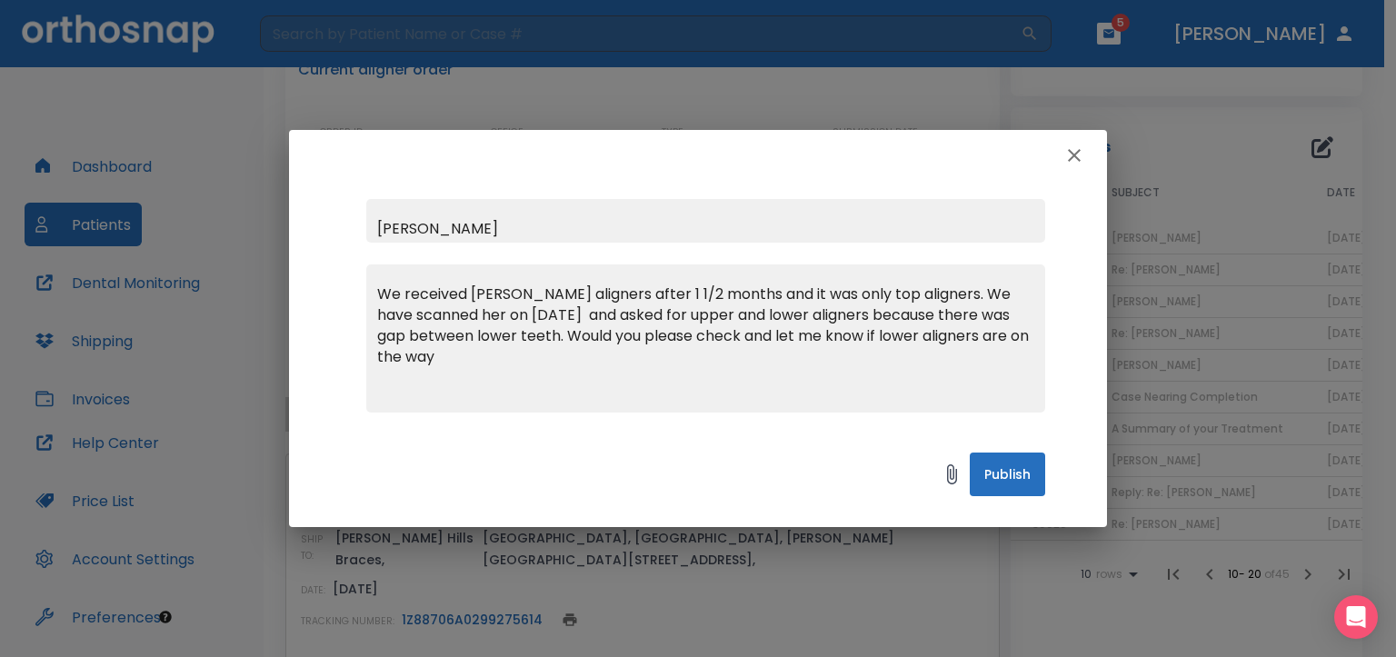
type textarea "We received [PERSON_NAME] aligners after 1 1/2 months and it was only top align…"
click at [1069, 156] on icon "button" at bounding box center [1075, 156] width 22 height 22
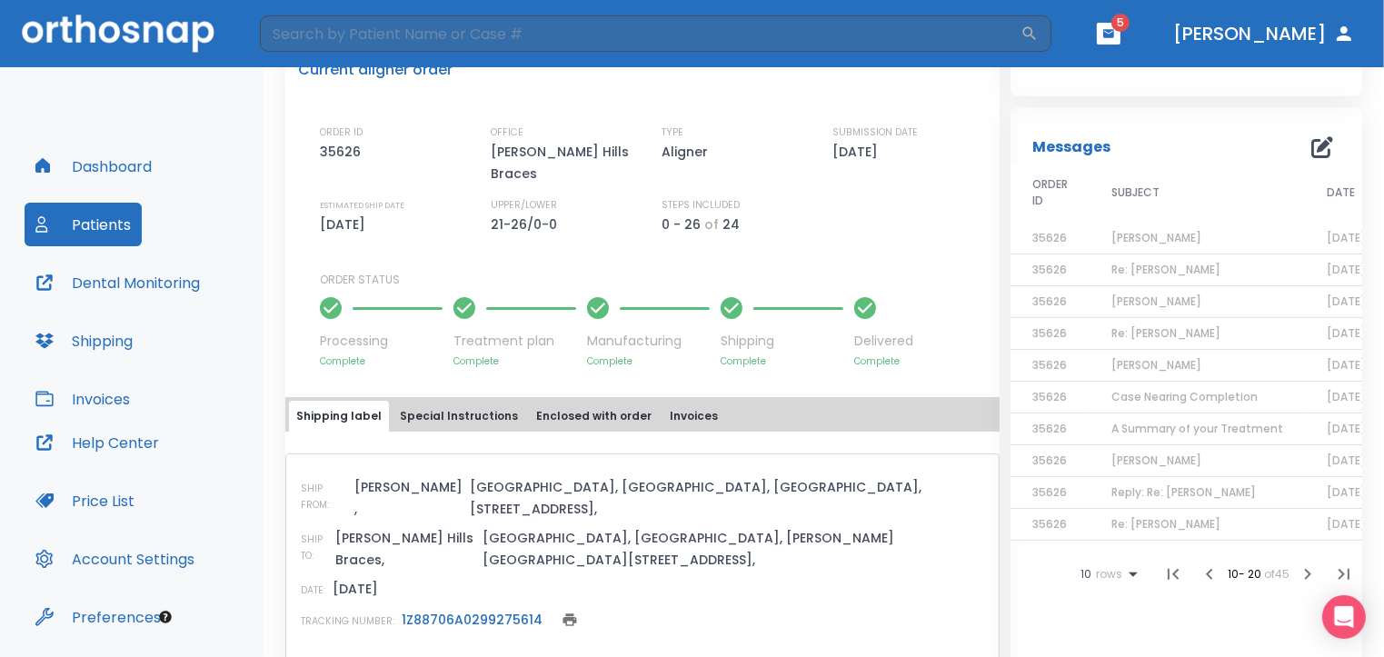
click at [1227, 490] on span "Reply: Re: [PERSON_NAME]" at bounding box center [1184, 491] width 145 height 15
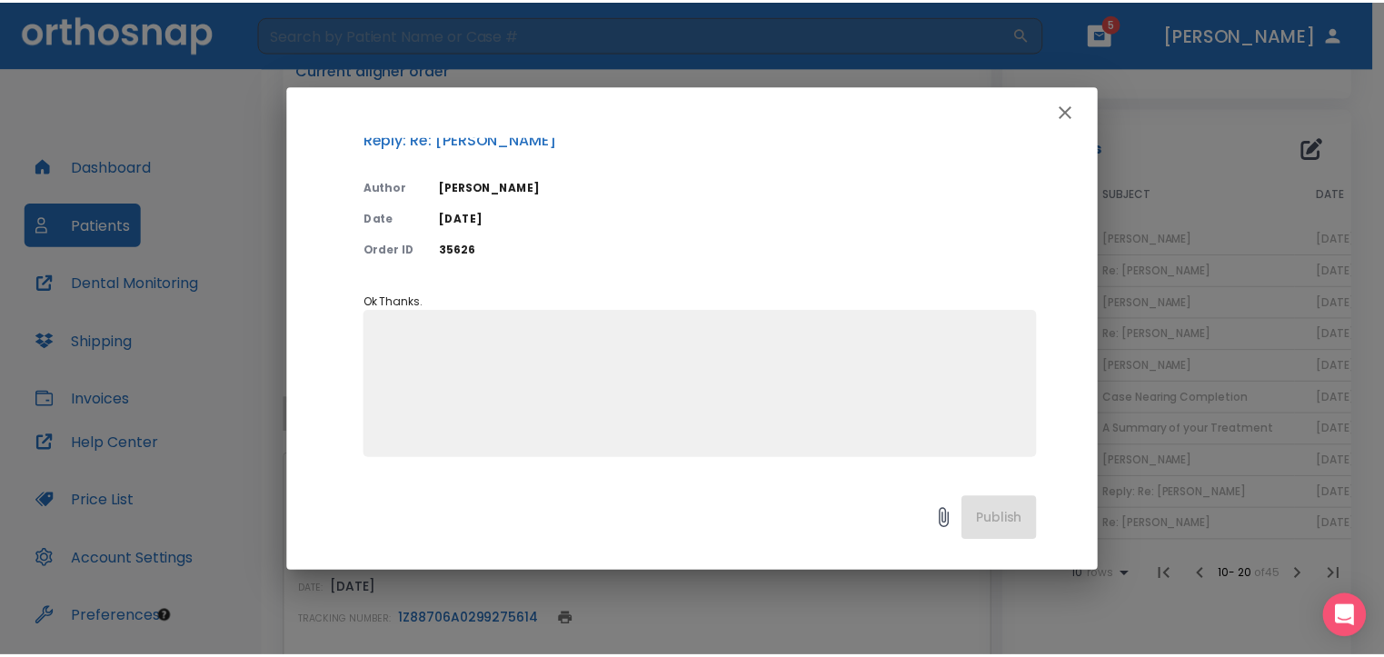
scroll to position [0, 0]
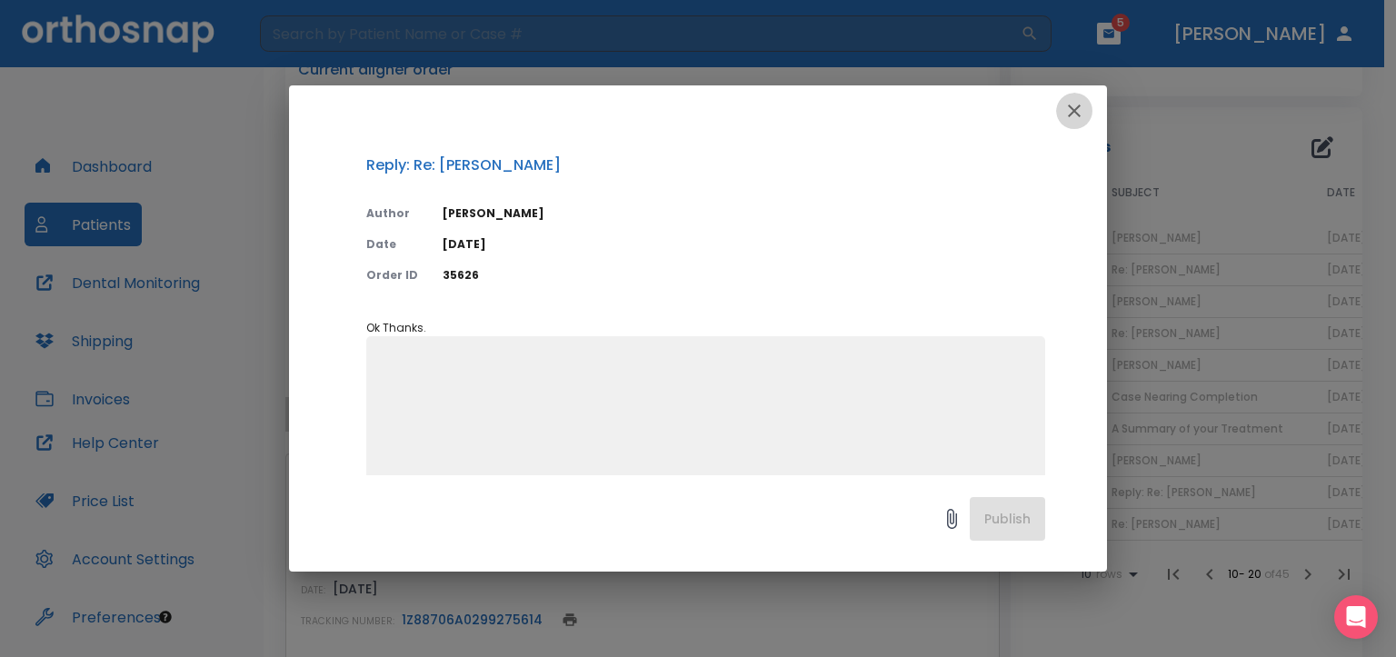
click at [1074, 112] on icon "button" at bounding box center [1074, 111] width 13 height 13
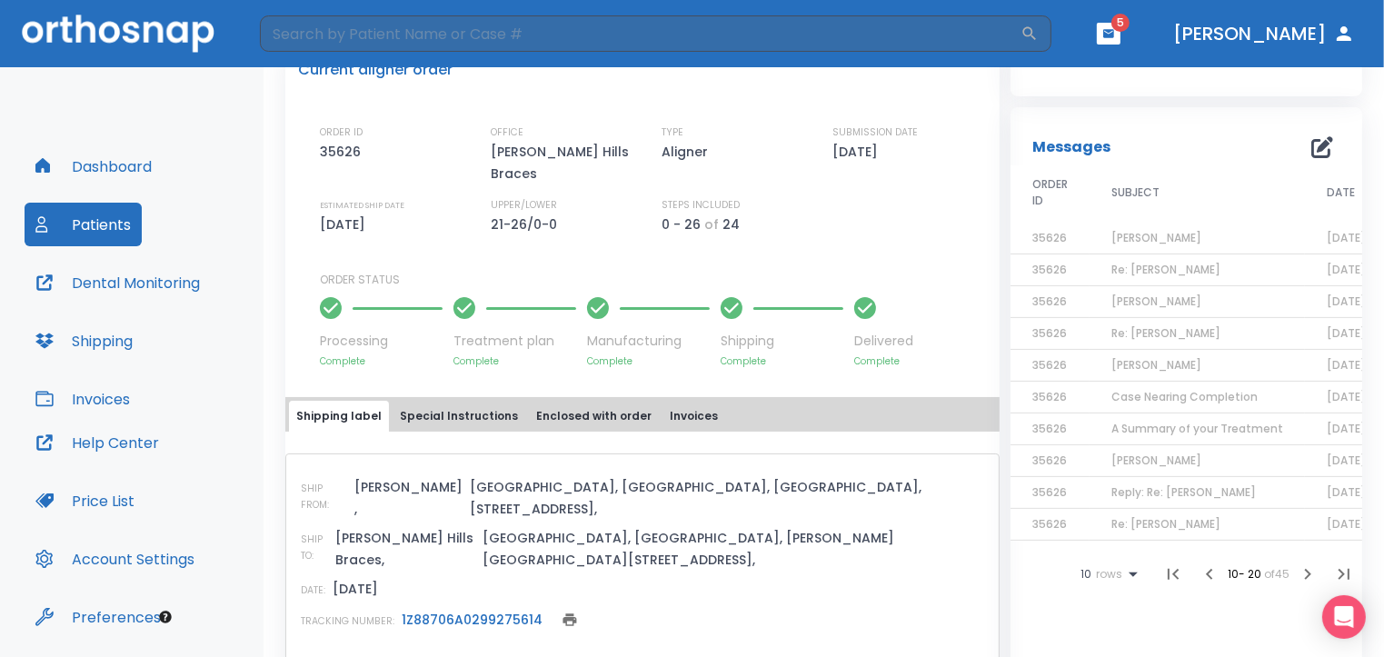
click at [1162, 456] on span "[PERSON_NAME]" at bounding box center [1157, 460] width 90 height 15
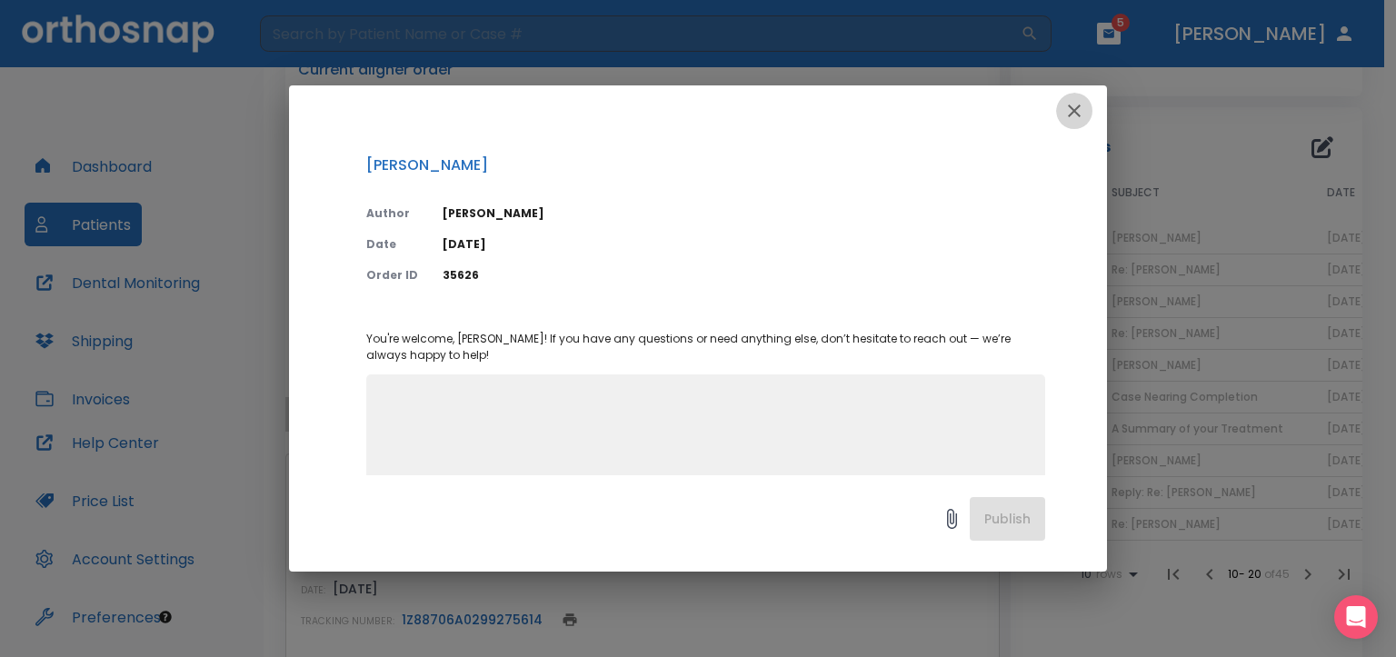
click at [1070, 105] on icon "button" at bounding box center [1074, 111] width 13 height 13
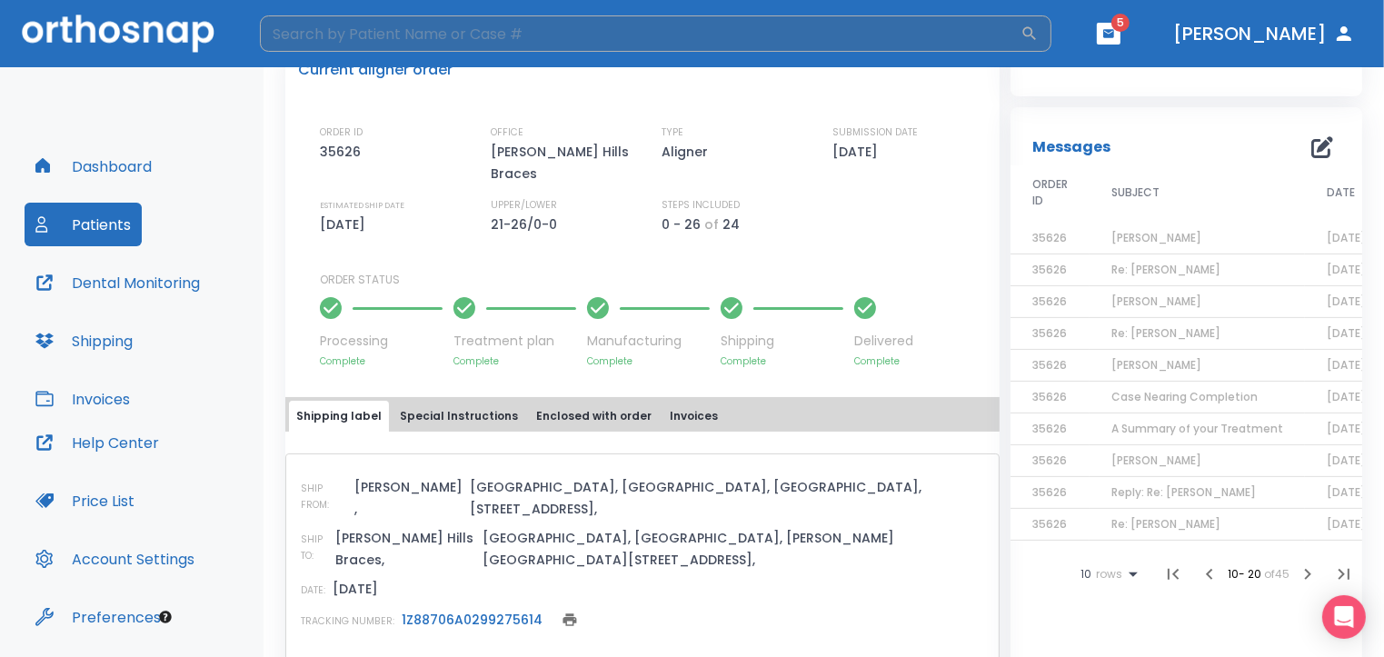
click at [410, 654] on icon at bounding box center [418, 663] width 18 height 18
click at [462, 401] on button "Special Instructions" at bounding box center [459, 416] width 133 height 31
click at [430, 401] on button "Special Instructions" at bounding box center [459, 416] width 133 height 31
click at [594, 401] on button "Enclosed with order" at bounding box center [594, 416] width 130 height 31
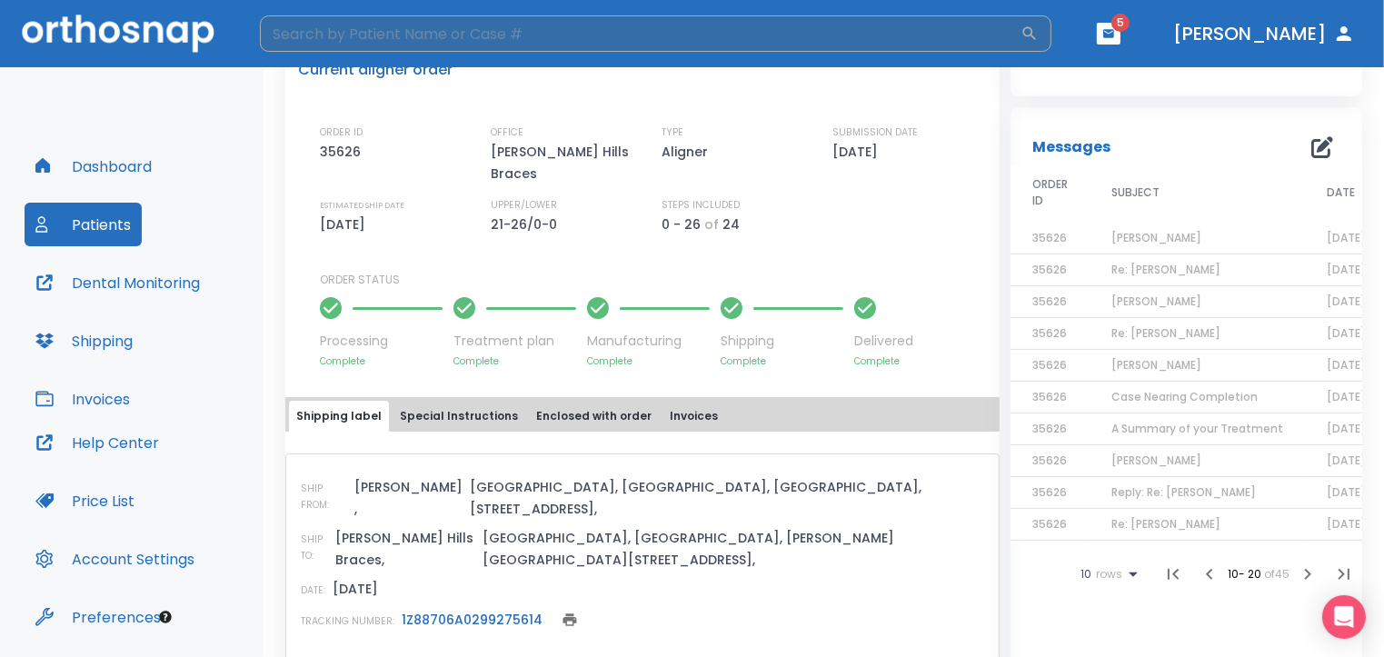
click at [440, 401] on button "Special Instructions" at bounding box center [459, 416] width 133 height 31
click at [454, 401] on button "Special Instructions" at bounding box center [459, 416] width 133 height 31
click at [511, 332] on p "Treatment plan" at bounding box center [515, 341] width 123 height 19
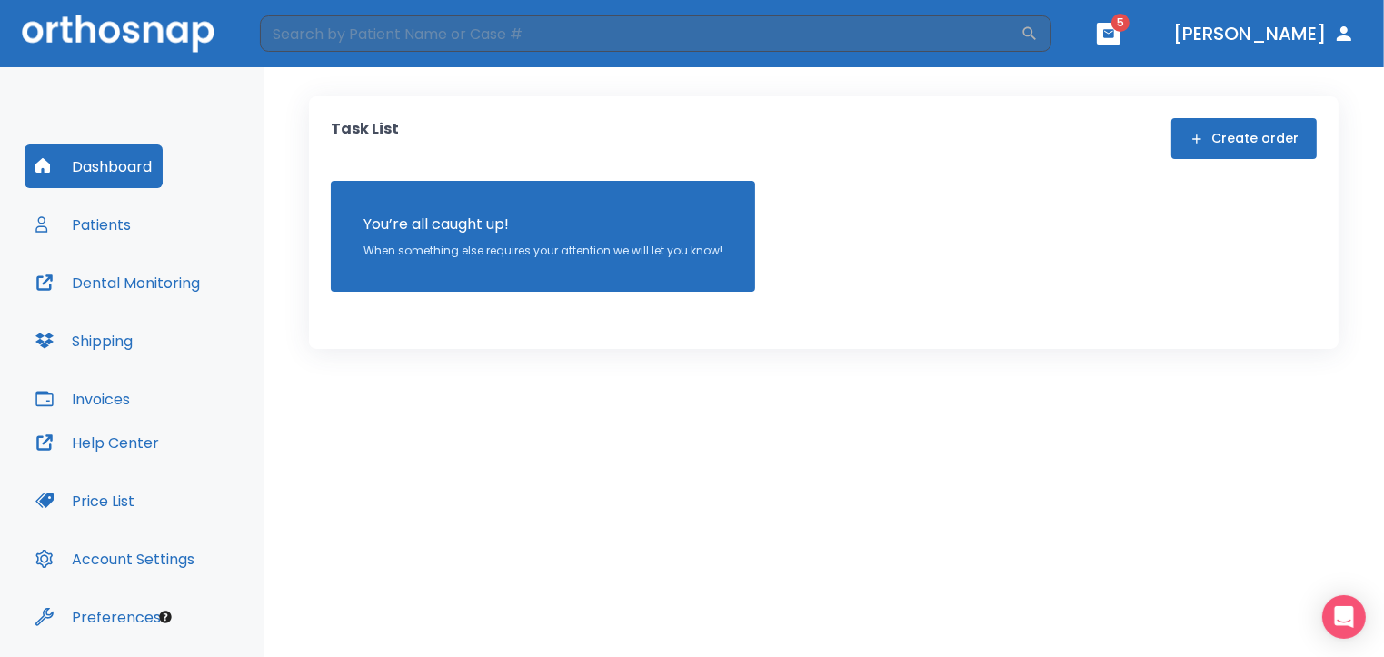
click at [100, 226] on button "Patients" at bounding box center [83, 225] width 117 height 44
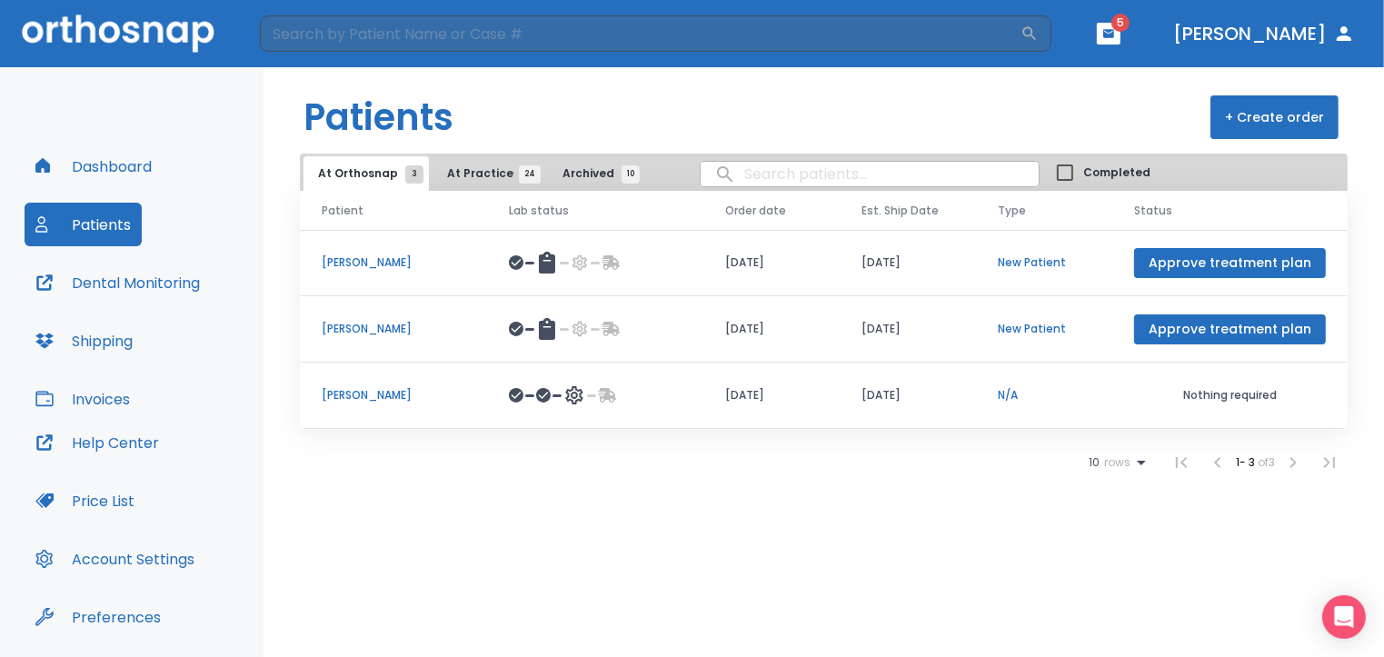
click at [719, 181] on input "search" at bounding box center [870, 173] width 338 height 35
type input "[PERSON_NAME]"
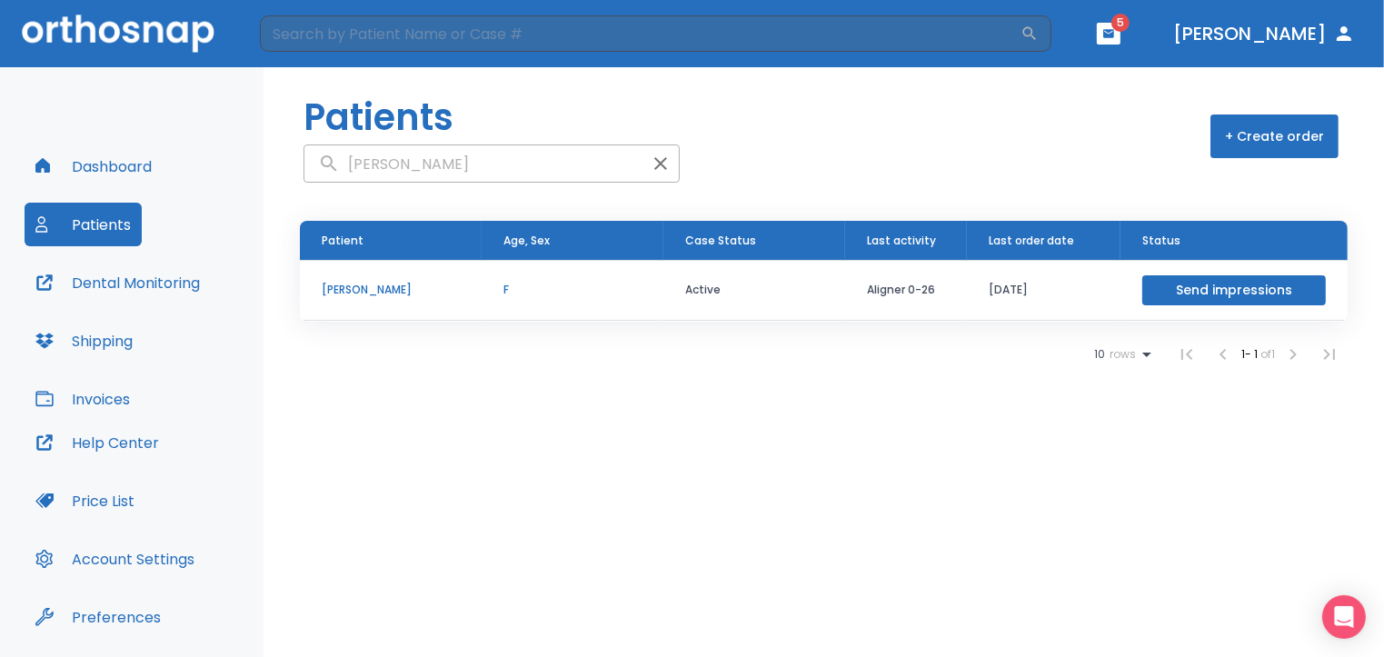
click at [375, 285] on p "[PERSON_NAME]" at bounding box center [391, 290] width 138 height 16
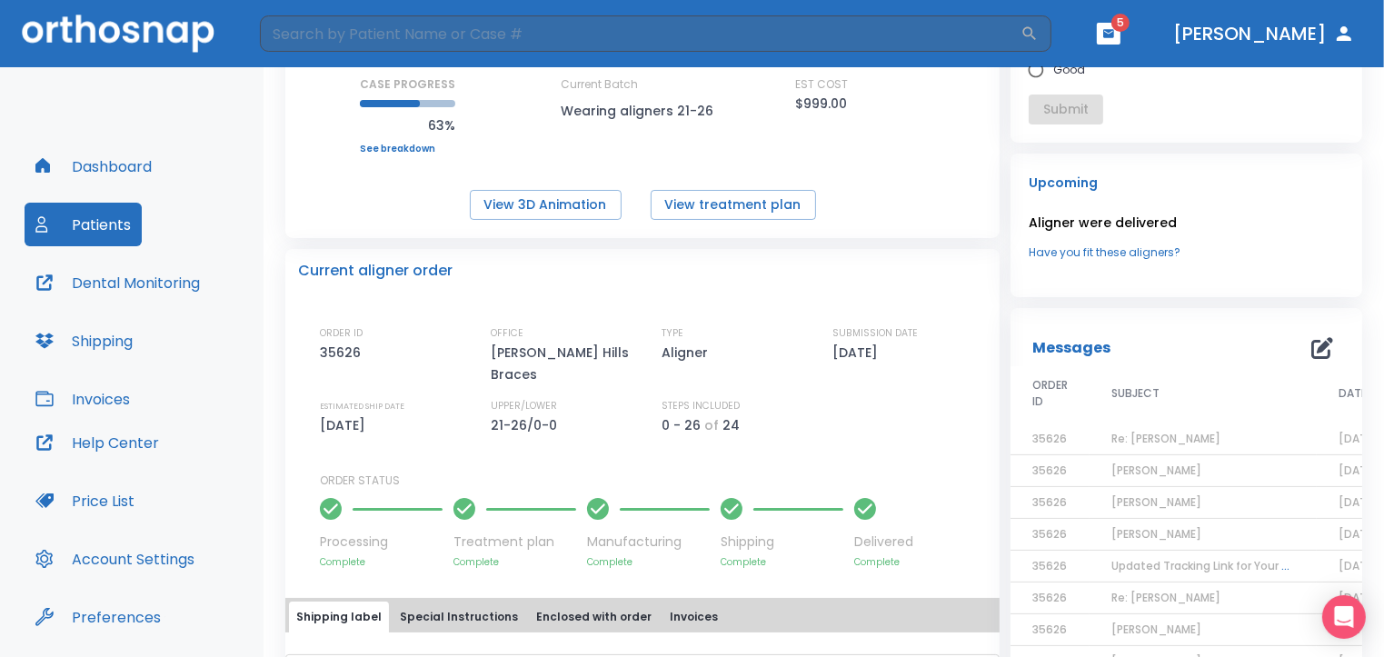
scroll to position [273, 0]
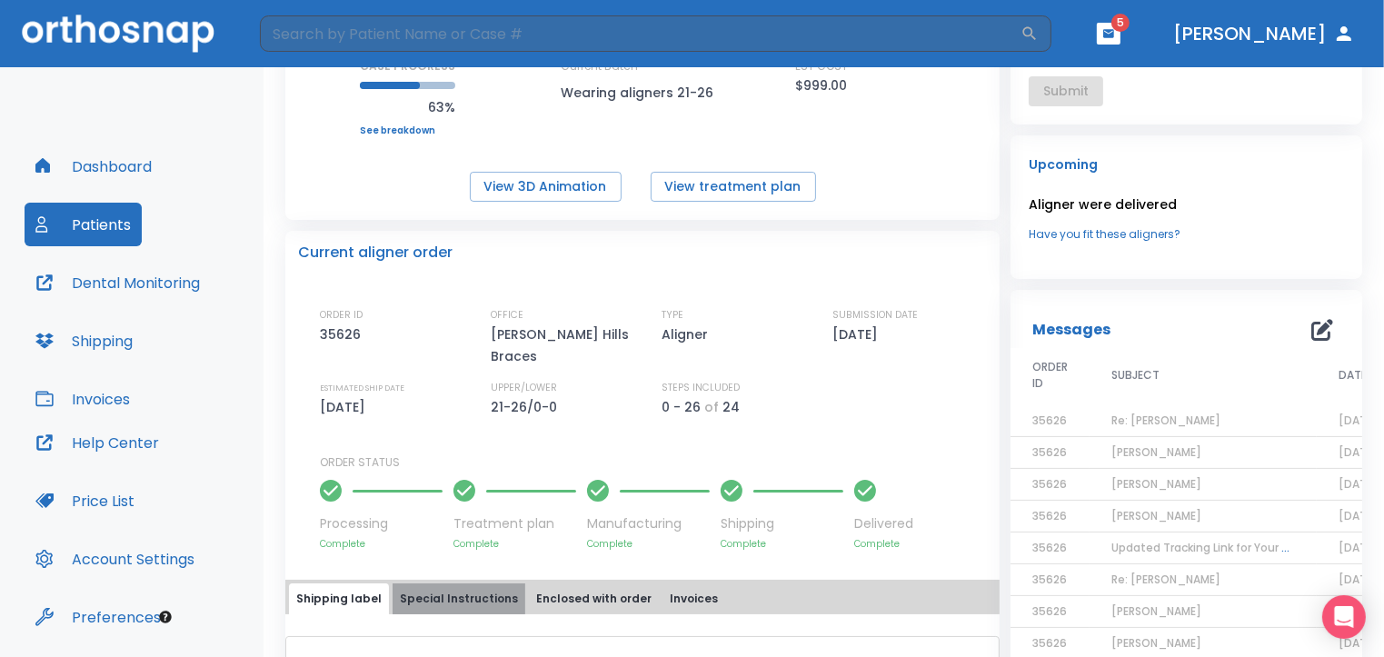
click at [474, 584] on button "Special Instructions" at bounding box center [459, 599] width 133 height 31
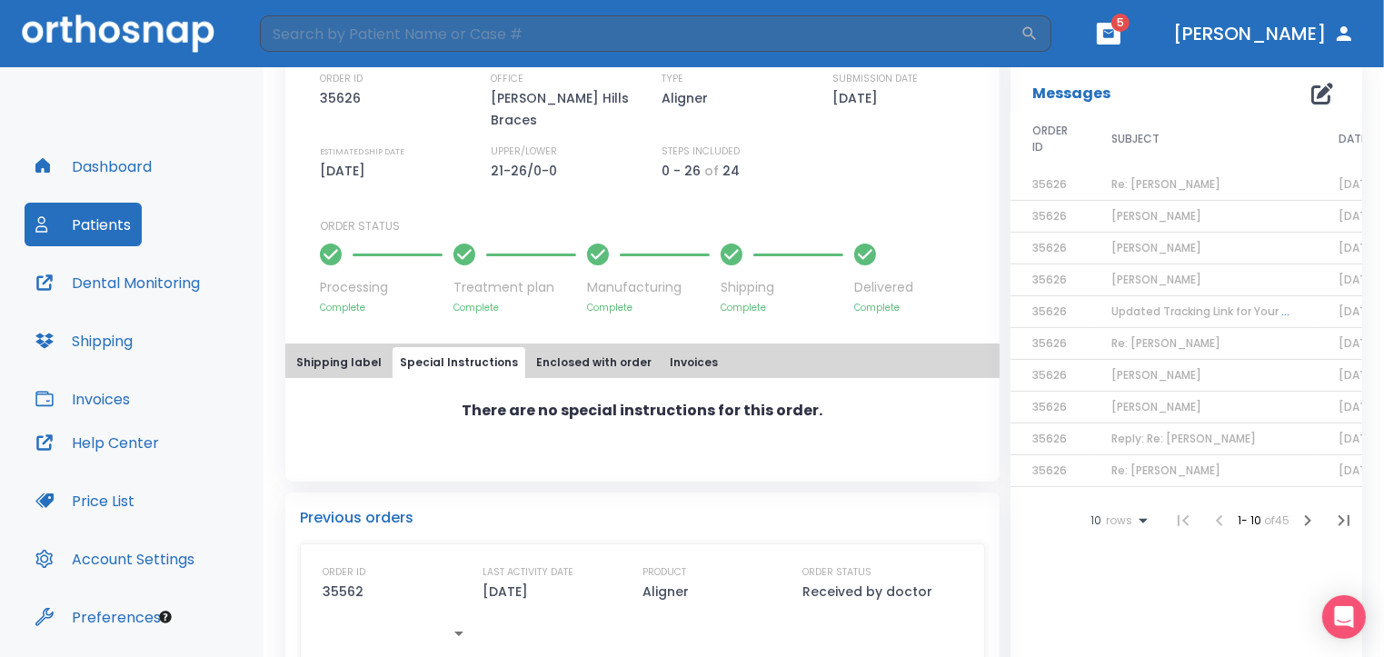
scroll to position [490, 0]
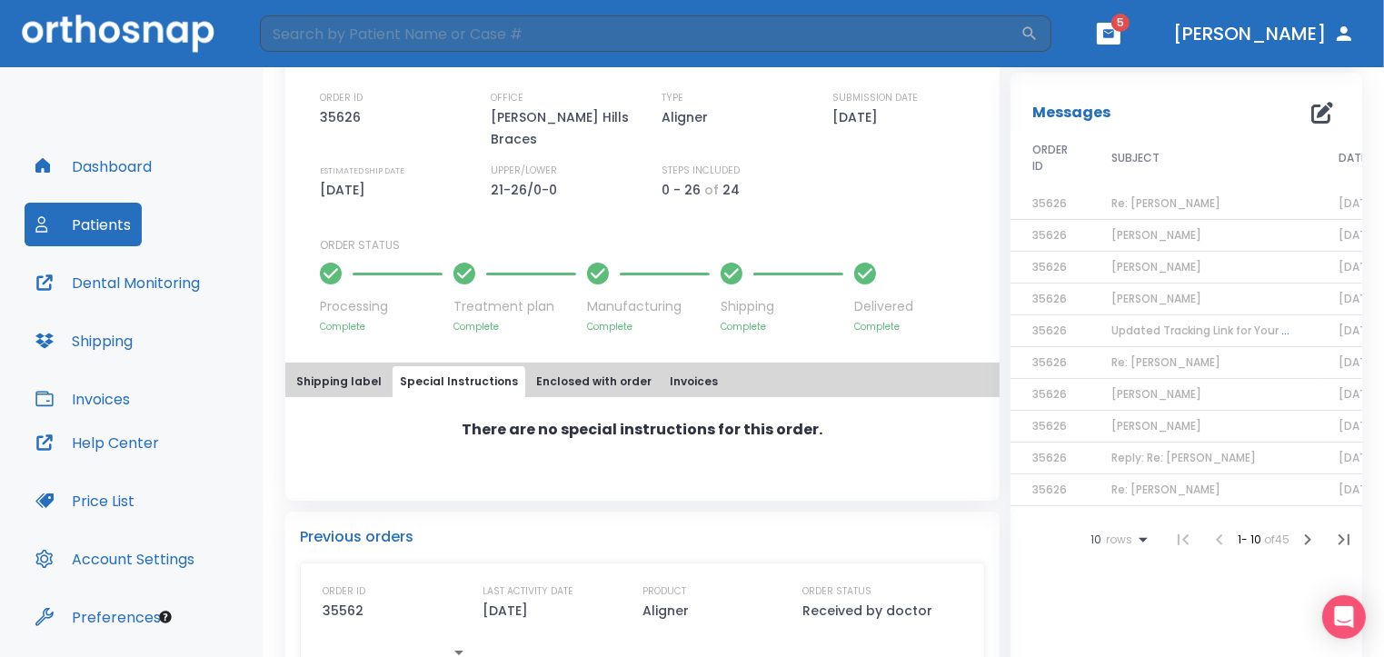
click at [456, 651] on icon "button" at bounding box center [458, 653] width 9 height 5
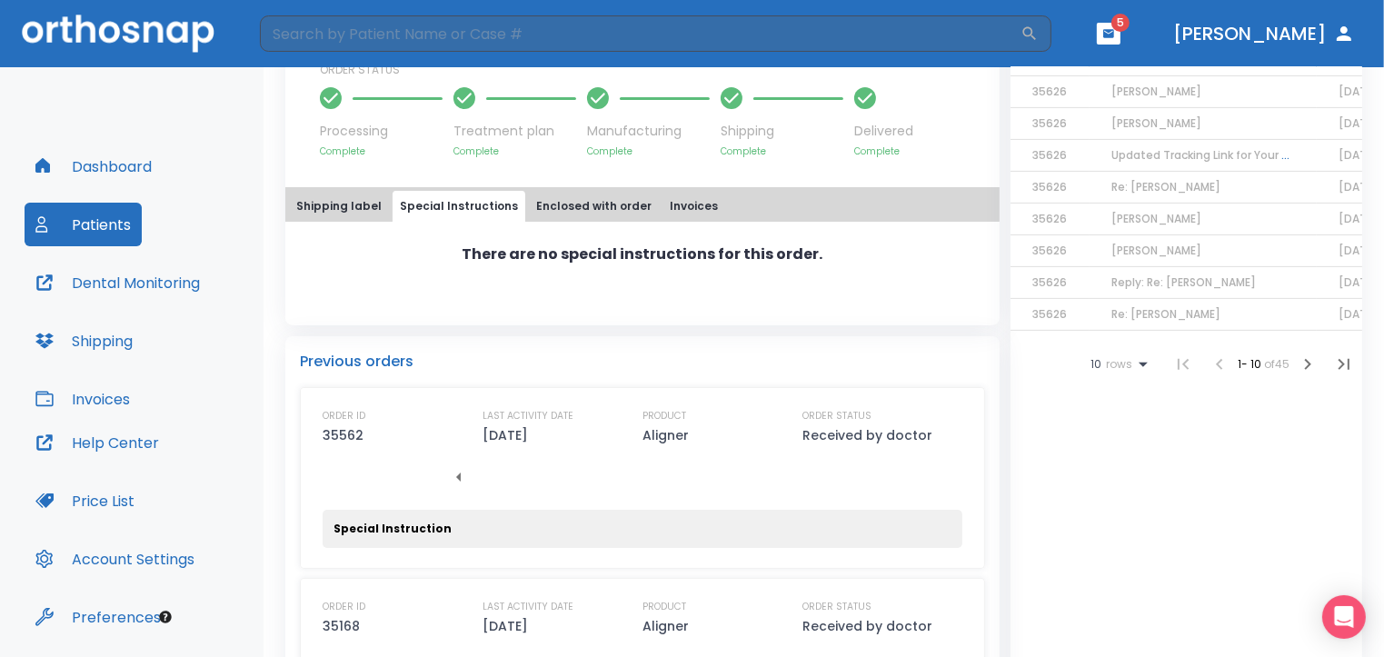
scroll to position [672, 0]
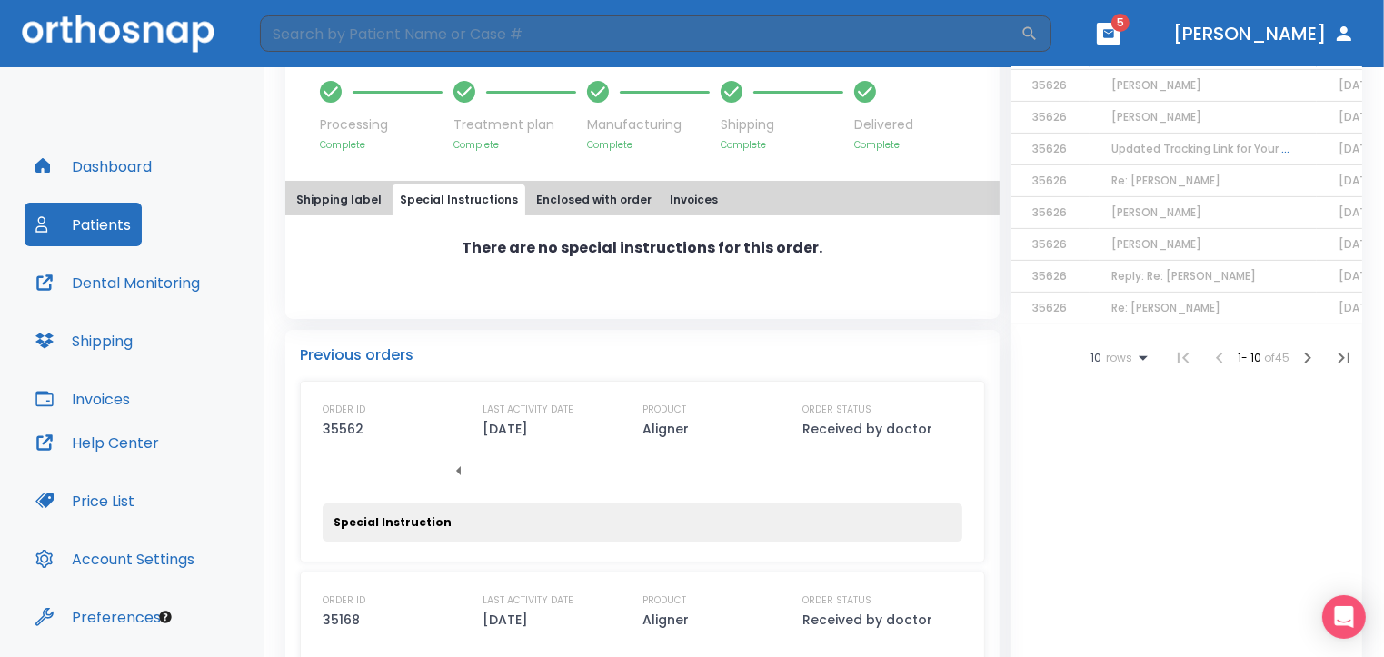
click at [399, 514] on p "Special Instruction" at bounding box center [393, 522] width 118 height 16
click at [471, 514] on div "Special Instruction" at bounding box center [643, 522] width 618 height 16
click at [345, 418] on p "35562" at bounding box center [343, 429] width 41 height 22
click at [398, 345] on p "Previous orders" at bounding box center [642, 356] width 685 height 22
click at [585, 185] on button "Enclosed with order" at bounding box center [594, 200] width 130 height 31
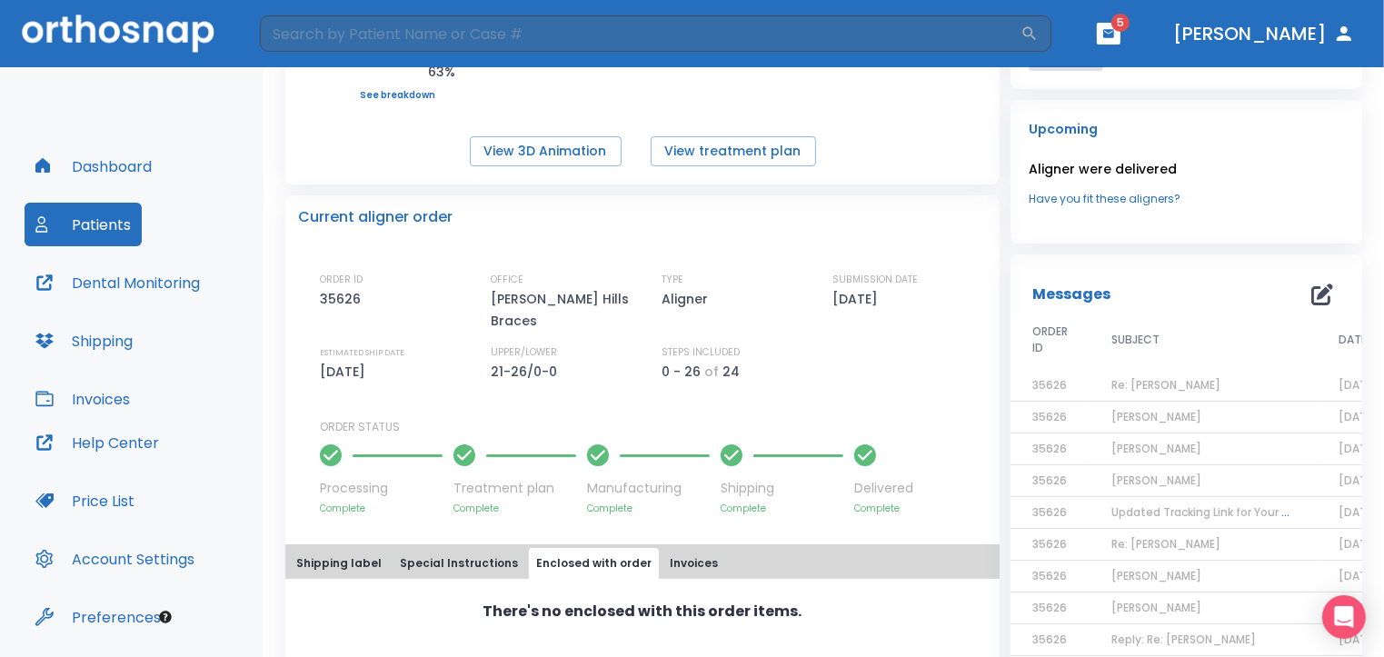
scroll to position [399, 0]
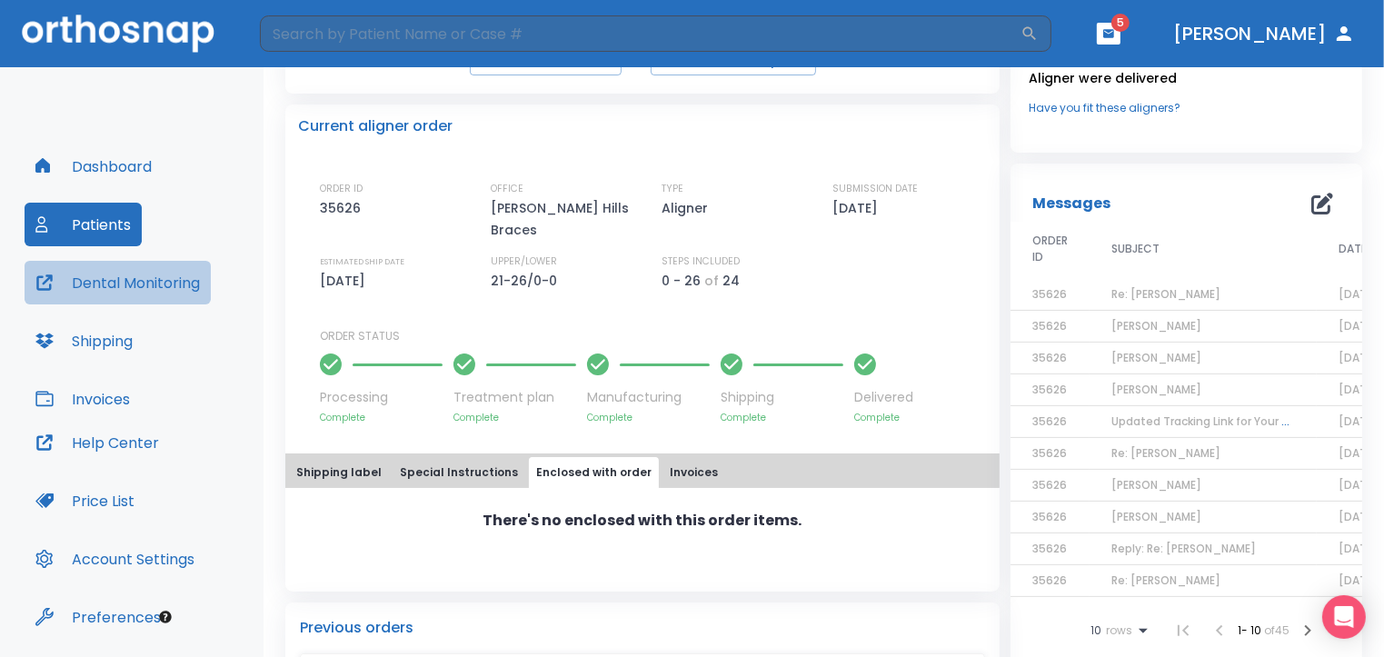
click at [170, 283] on button "Dental Monitoring" at bounding box center [118, 283] width 186 height 44
click at [1312, 204] on icon "button" at bounding box center [1323, 204] width 22 height 22
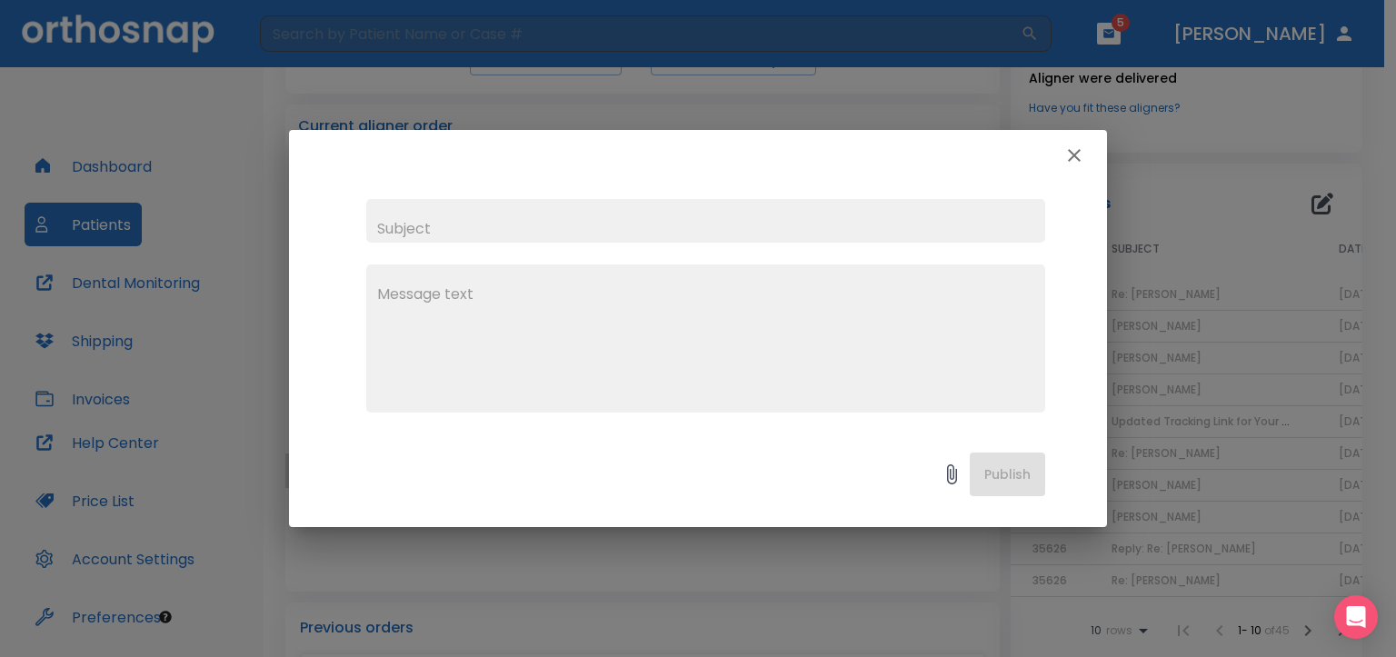
click at [382, 228] on input "text" at bounding box center [705, 221] width 679 height 44
type input "[PERSON_NAME]"
click at [393, 288] on textarea at bounding box center [705, 346] width 657 height 125
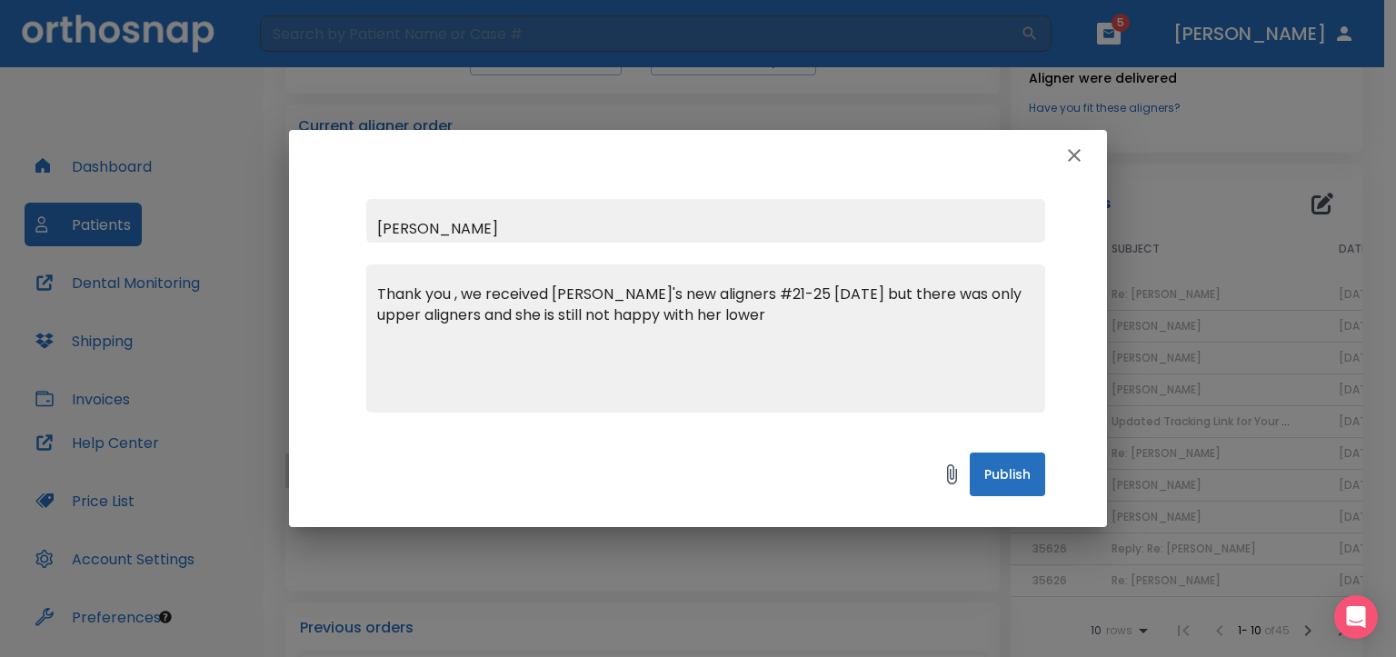
click at [500, 318] on textarea "Thank you , we received Samira's new aligners #21-25 yesterday but there was on…" at bounding box center [705, 346] width 657 height 125
click at [721, 315] on textarea "Thank you , we received Samira's new aligners #21-25 yesterday but there was on…" at bounding box center [705, 346] width 657 height 125
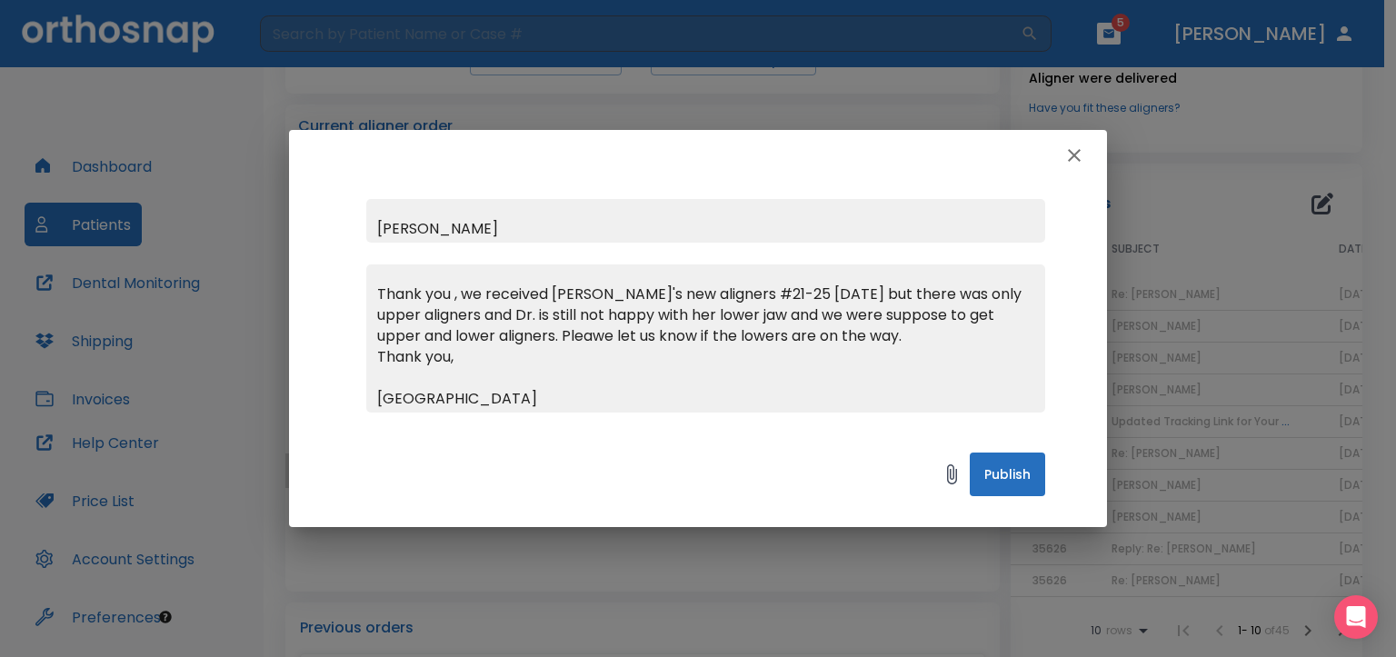
type textarea "Thank you , we received Samira's new aligners #21-25 yesterday but there was on…"
click at [992, 477] on button "Publish" at bounding box center [1007, 475] width 75 height 44
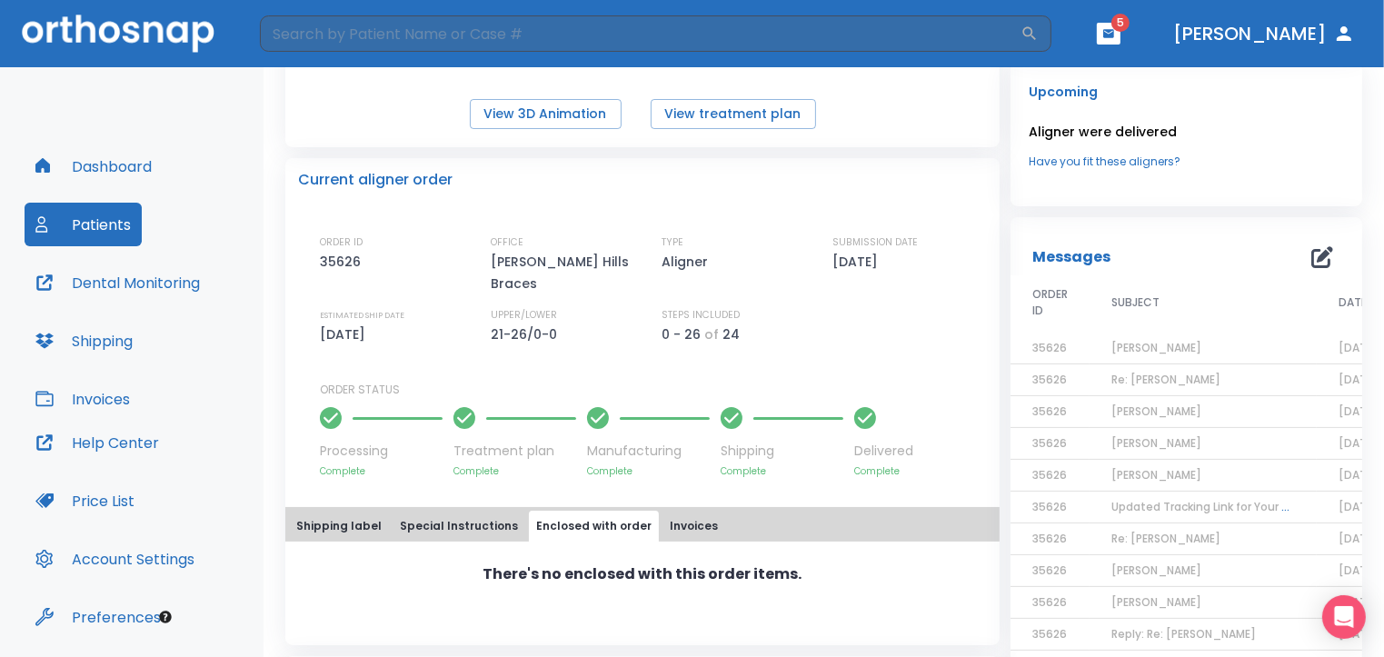
scroll to position [331, 0]
